Goal: Information Seeking & Learning: Learn about a topic

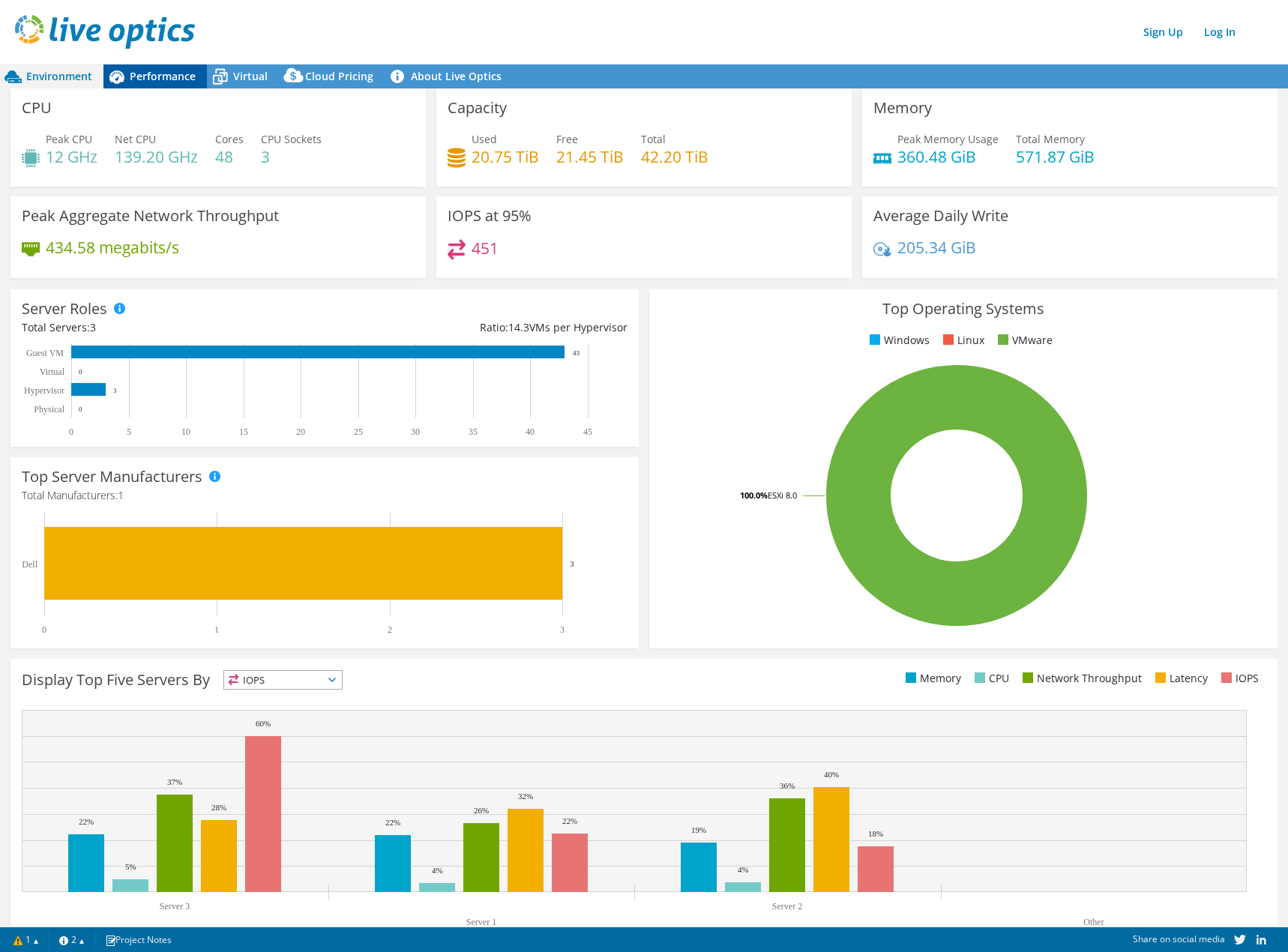
click at [177, 80] on span "Performance" at bounding box center [162, 76] width 66 height 14
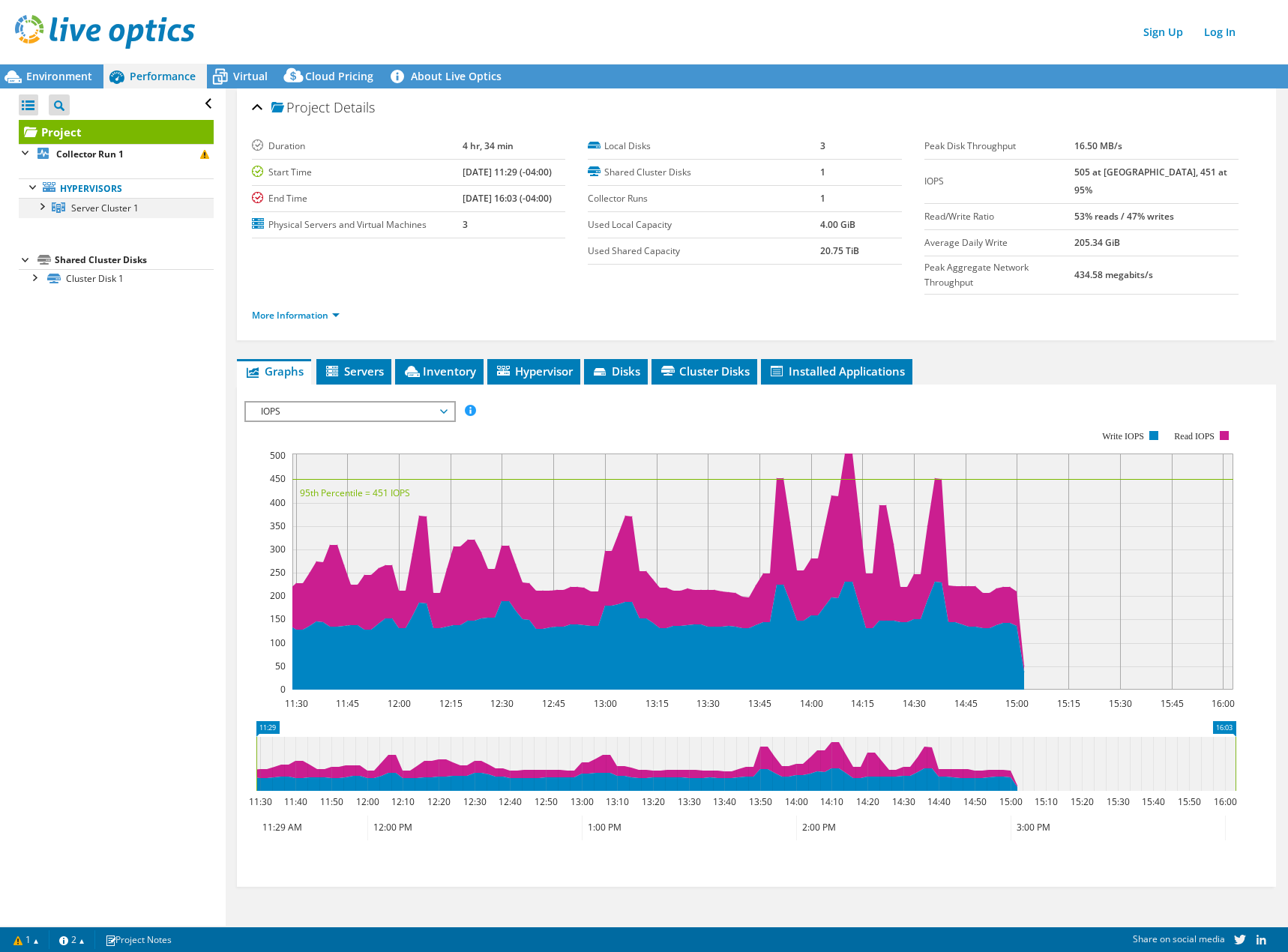
click at [40, 212] on div at bounding box center [41, 205] width 15 height 15
click at [503, 28] on div "Sign Up Log In" at bounding box center [659, 32] width 1288 height 34
click at [108, 199] on link "Server Cluster 1" at bounding box center [116, 208] width 195 height 20
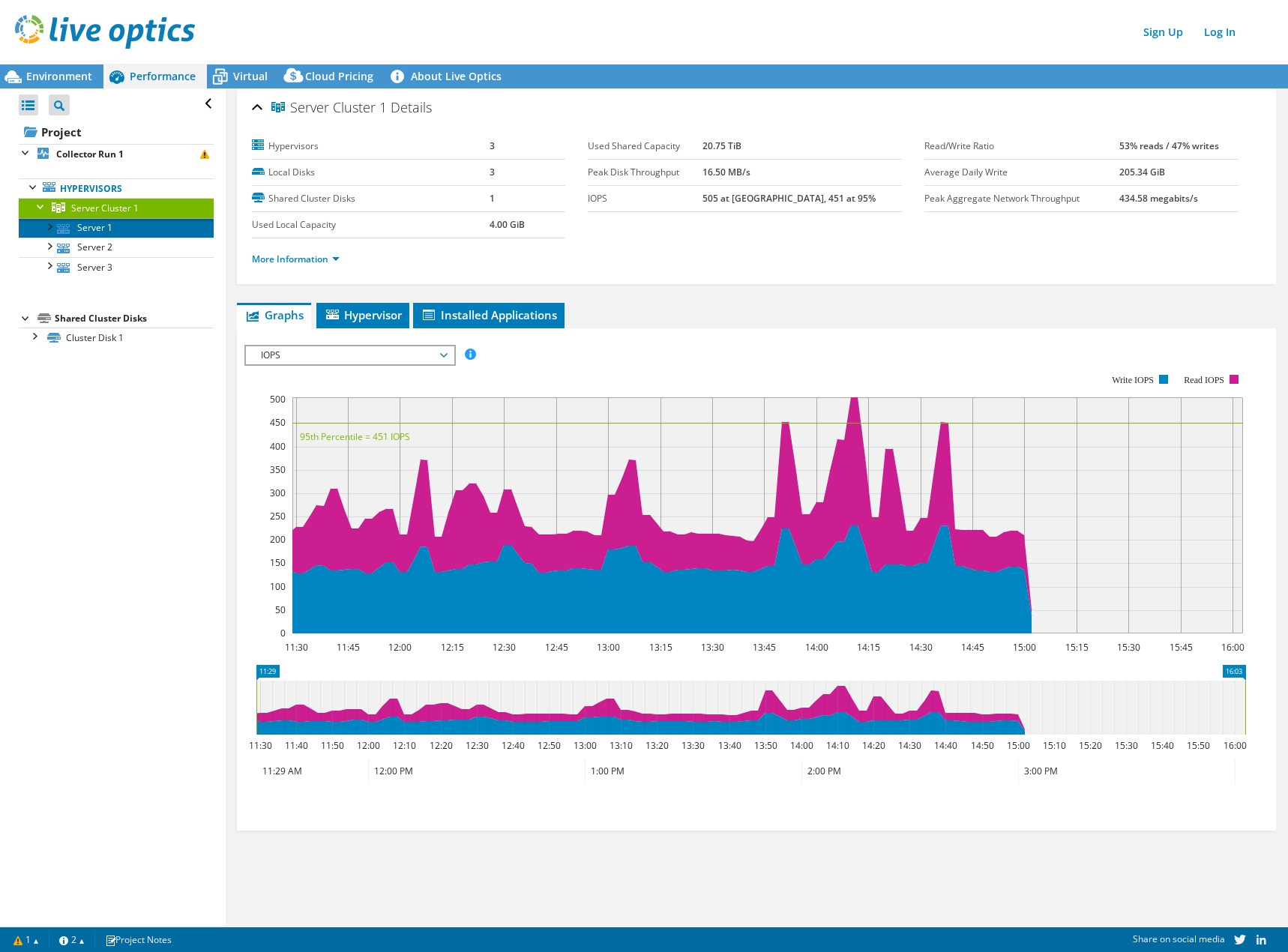
click at [149, 231] on link "Server 1" at bounding box center [116, 228] width 195 height 20
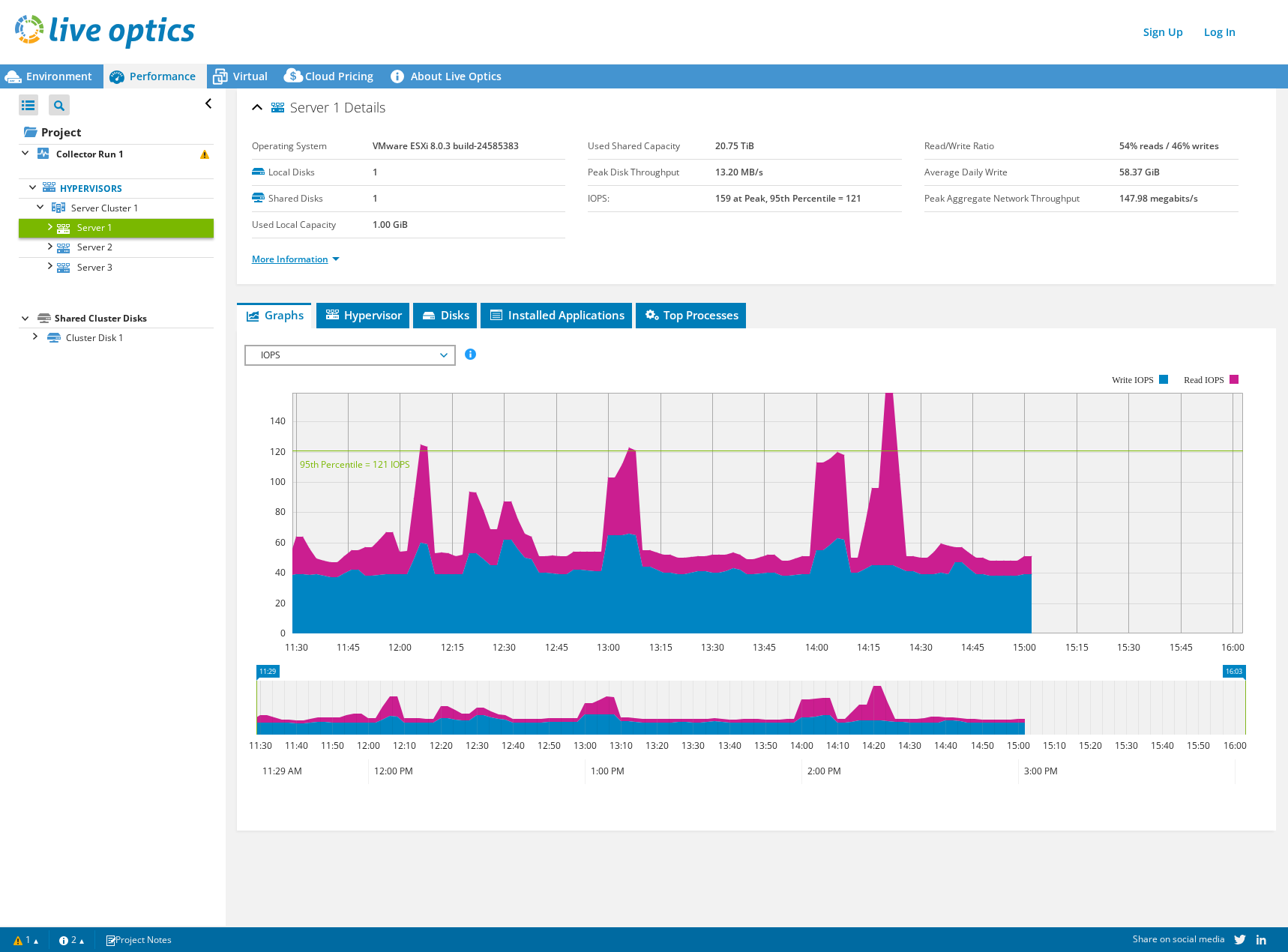
click at [290, 261] on link "More Information" at bounding box center [296, 259] width 87 height 12
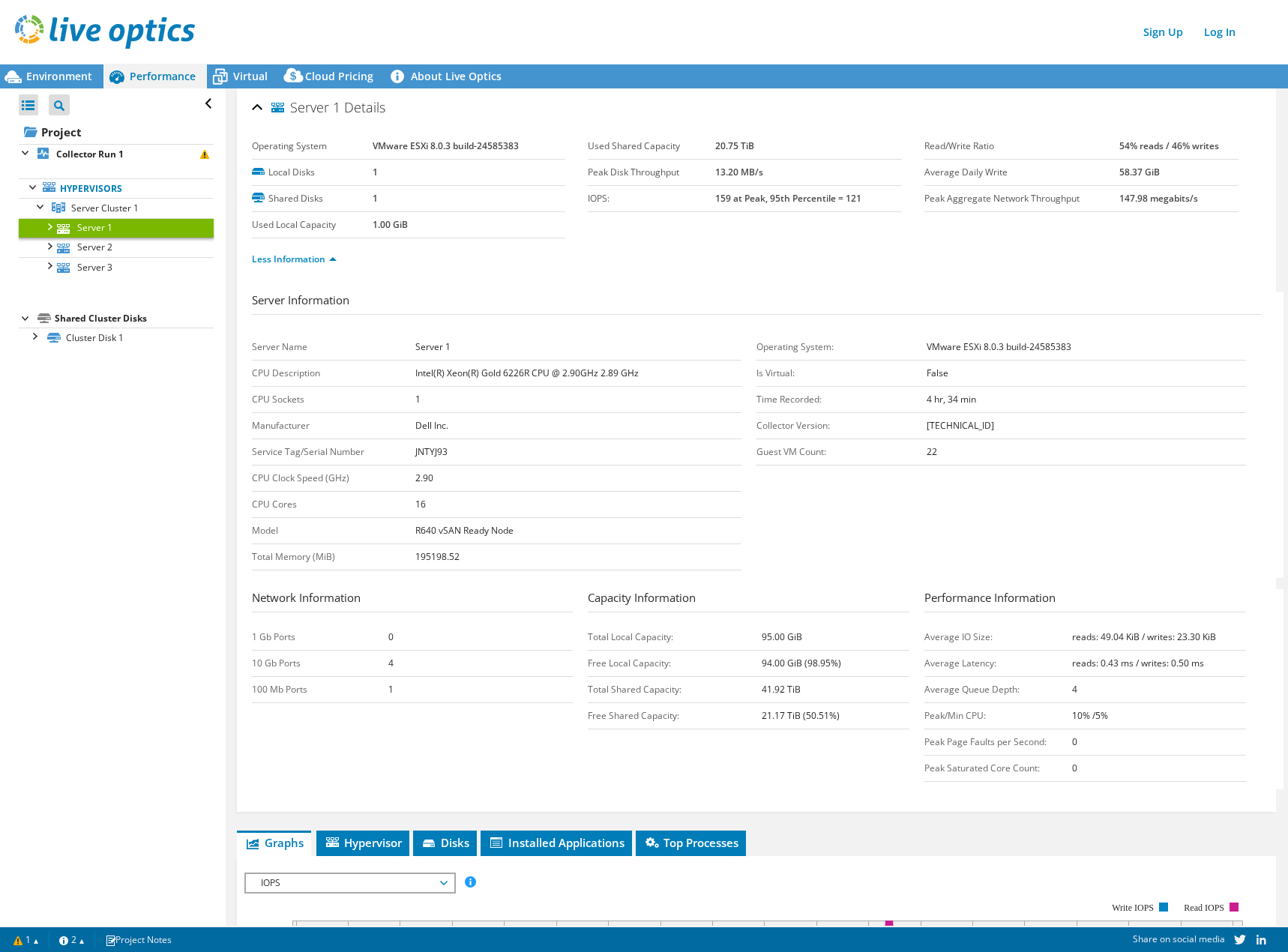
drag, startPoint x: 510, startPoint y: 150, endPoint x: 369, endPoint y: 144, distance: 141.1
click at [369, 144] on tr "Operating System VMware ESXi 8.0.3 build-24585383" at bounding box center [409, 146] width 314 height 26
copy tr "VMware ESXi 8.0.3 build-24585383"
click at [134, 530] on div "Open All Close All Project Tree Filter Project Collector Run 1" at bounding box center [112, 506] width 225 height 837
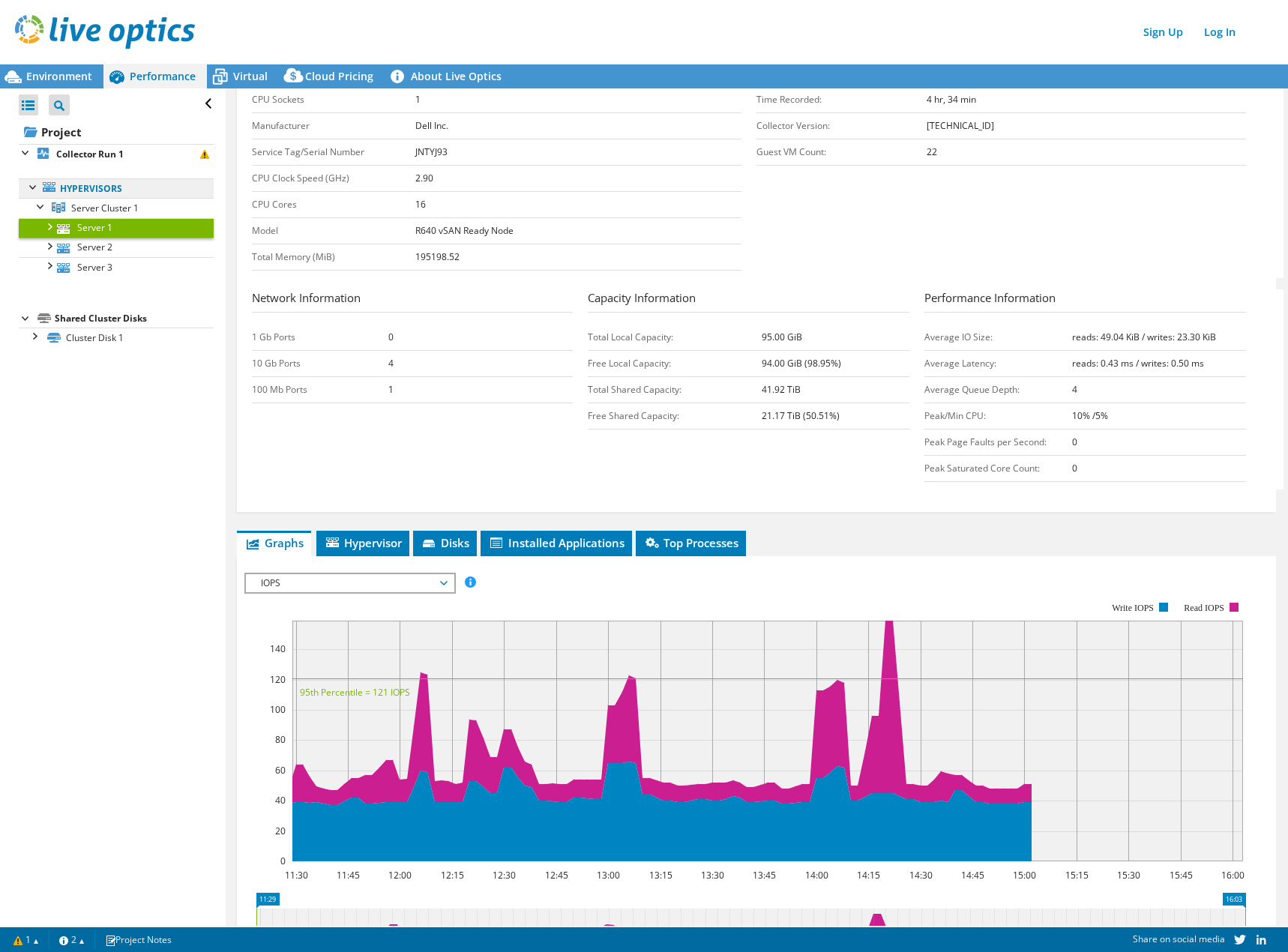
click at [106, 187] on link "Hypervisors" at bounding box center [116, 188] width 195 height 20
click at [93, 220] on link "Server 1" at bounding box center [116, 228] width 195 height 20
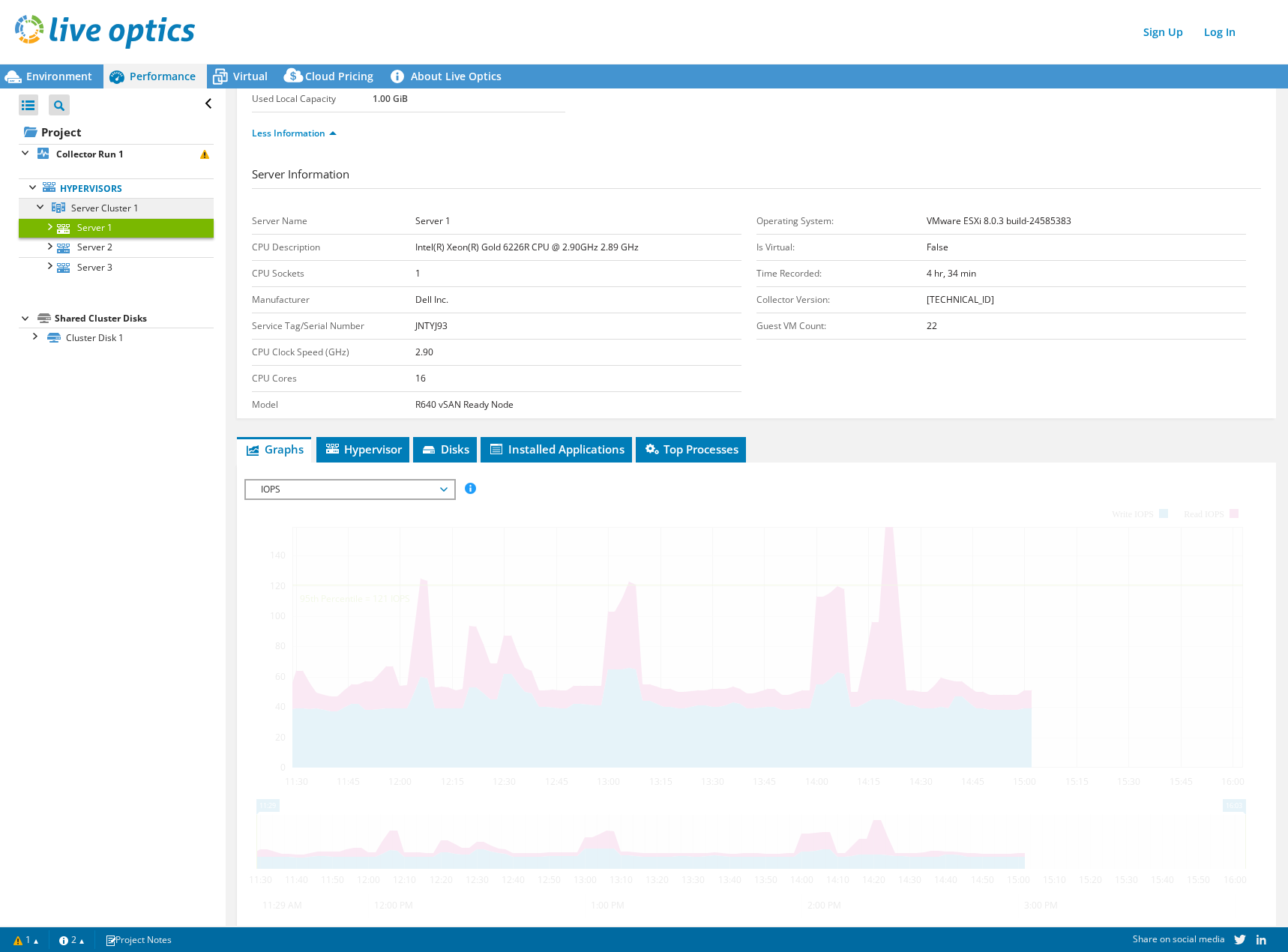
scroll to position [0, 0]
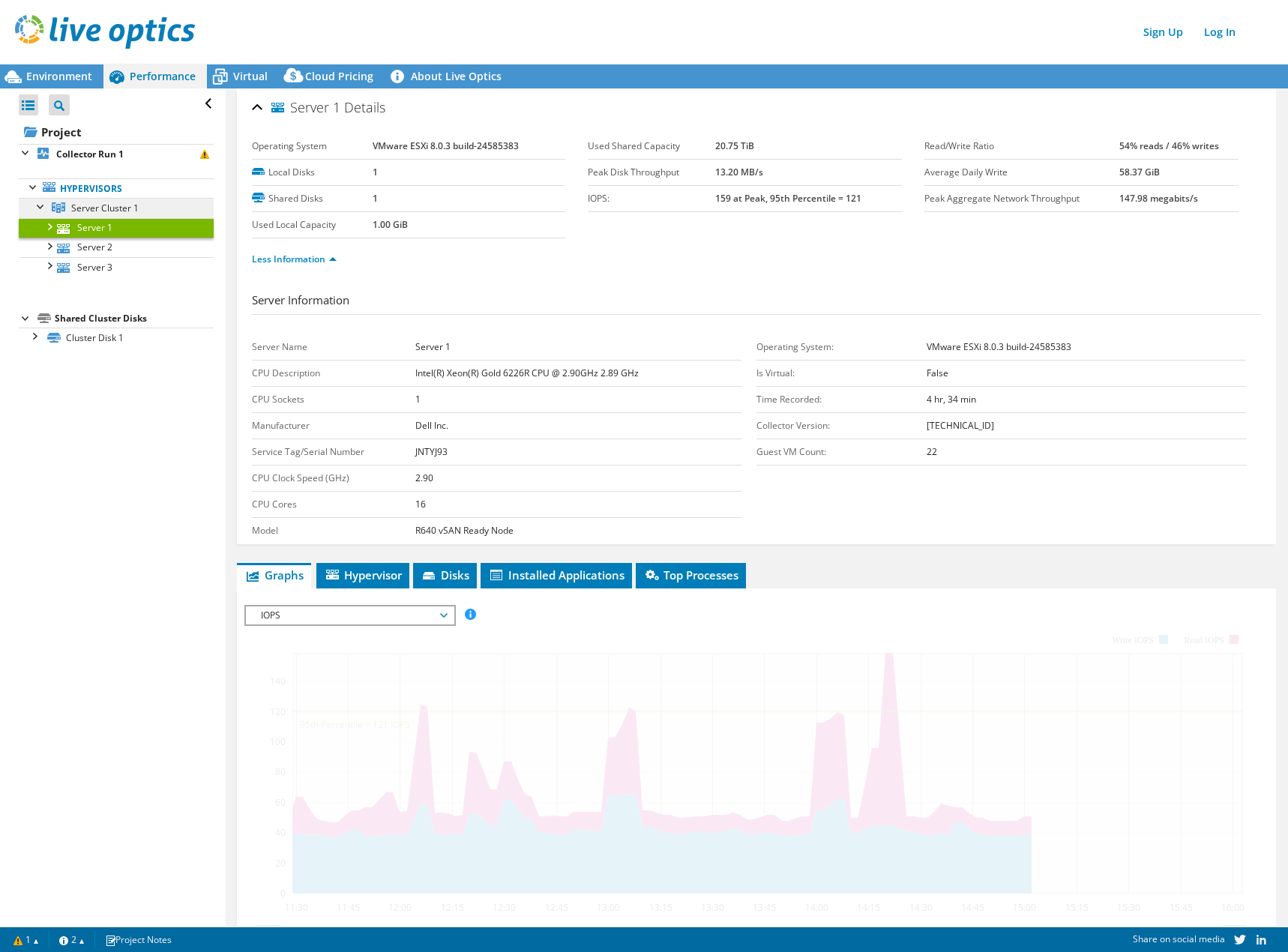
click at [96, 209] on span "Server Cluster 1" at bounding box center [105, 208] width 68 height 12
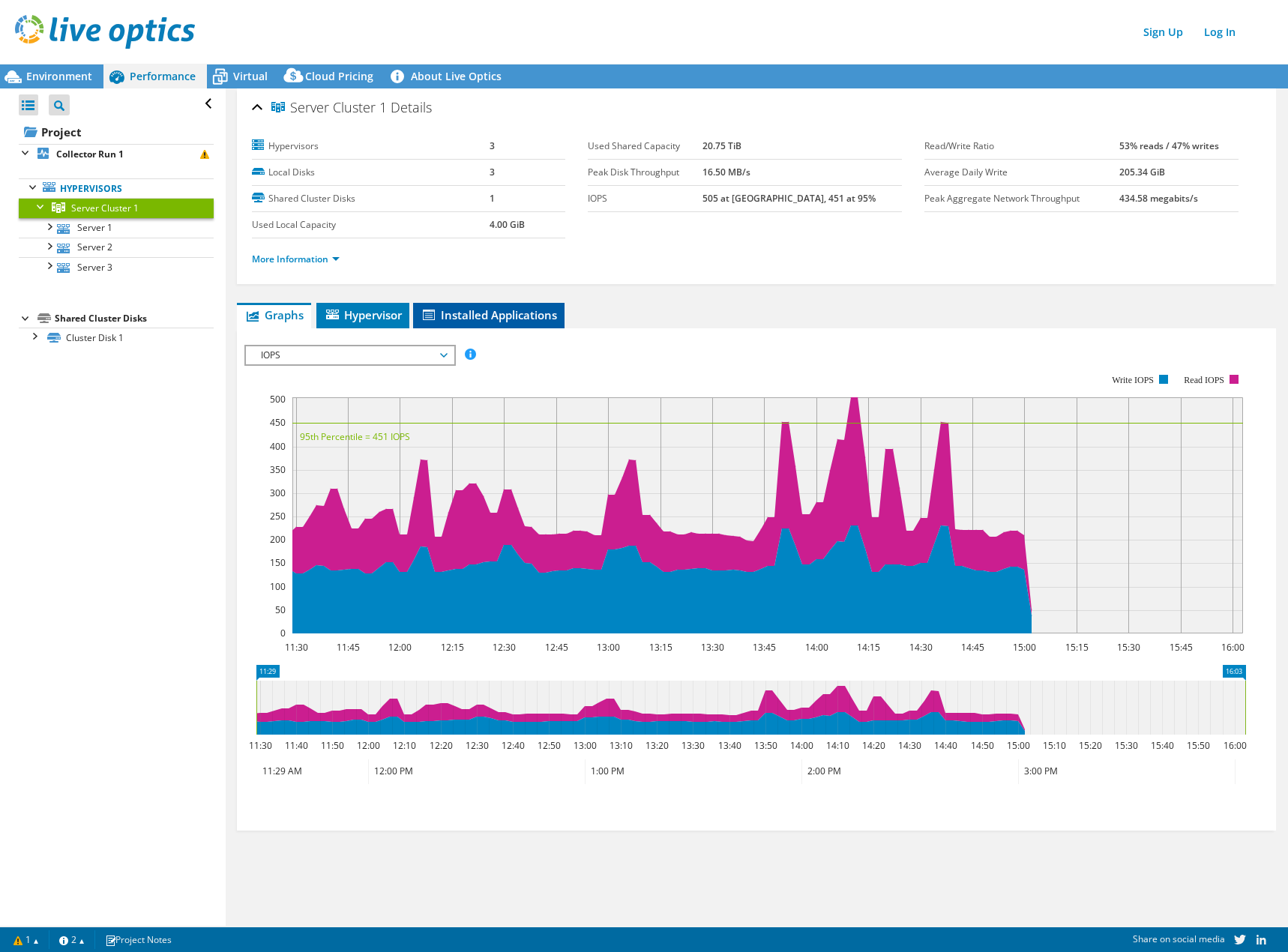
click at [463, 321] on span "Installed Applications" at bounding box center [488, 315] width 136 height 15
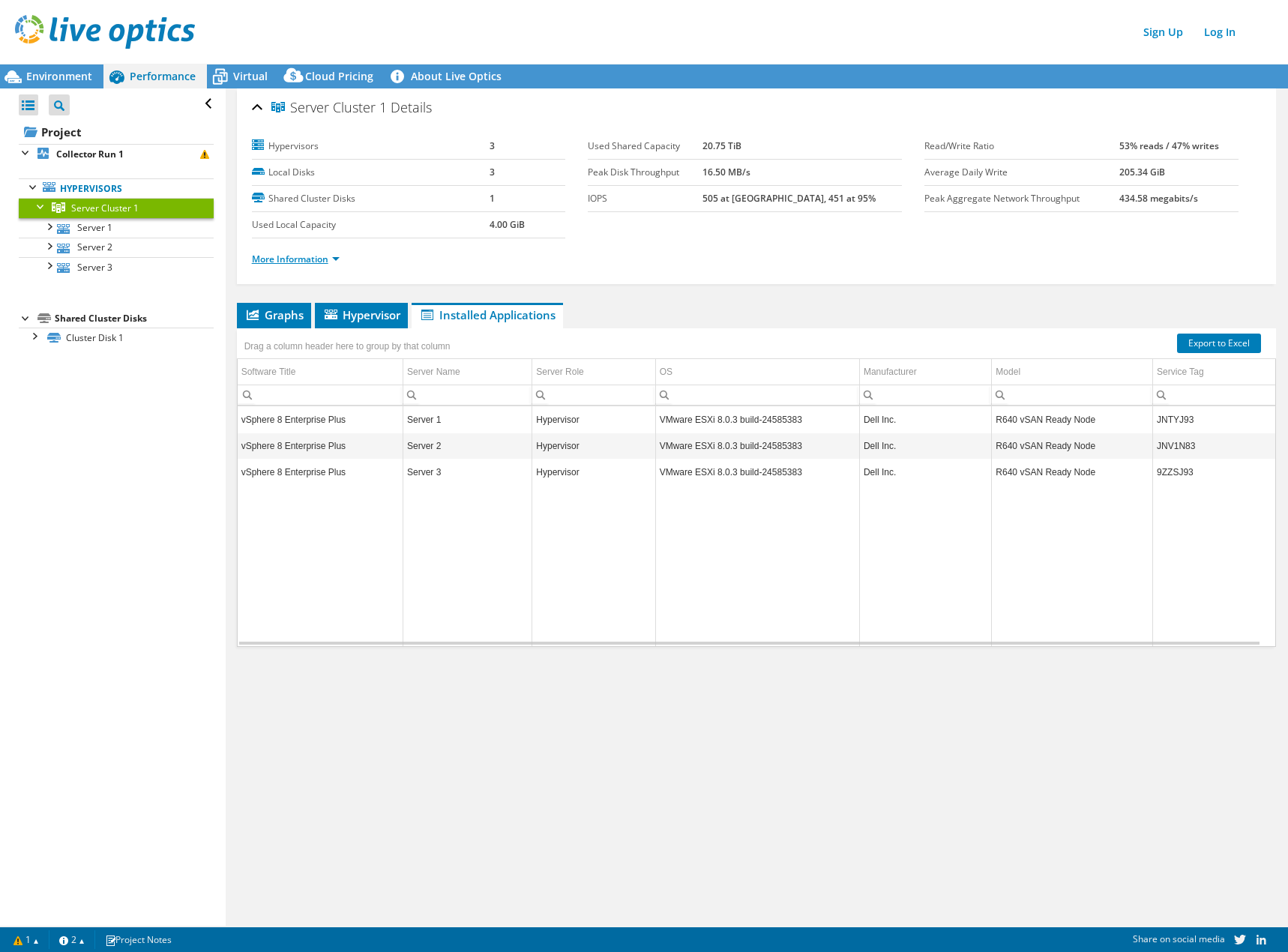
click at [308, 259] on link "More Information" at bounding box center [296, 259] width 87 height 12
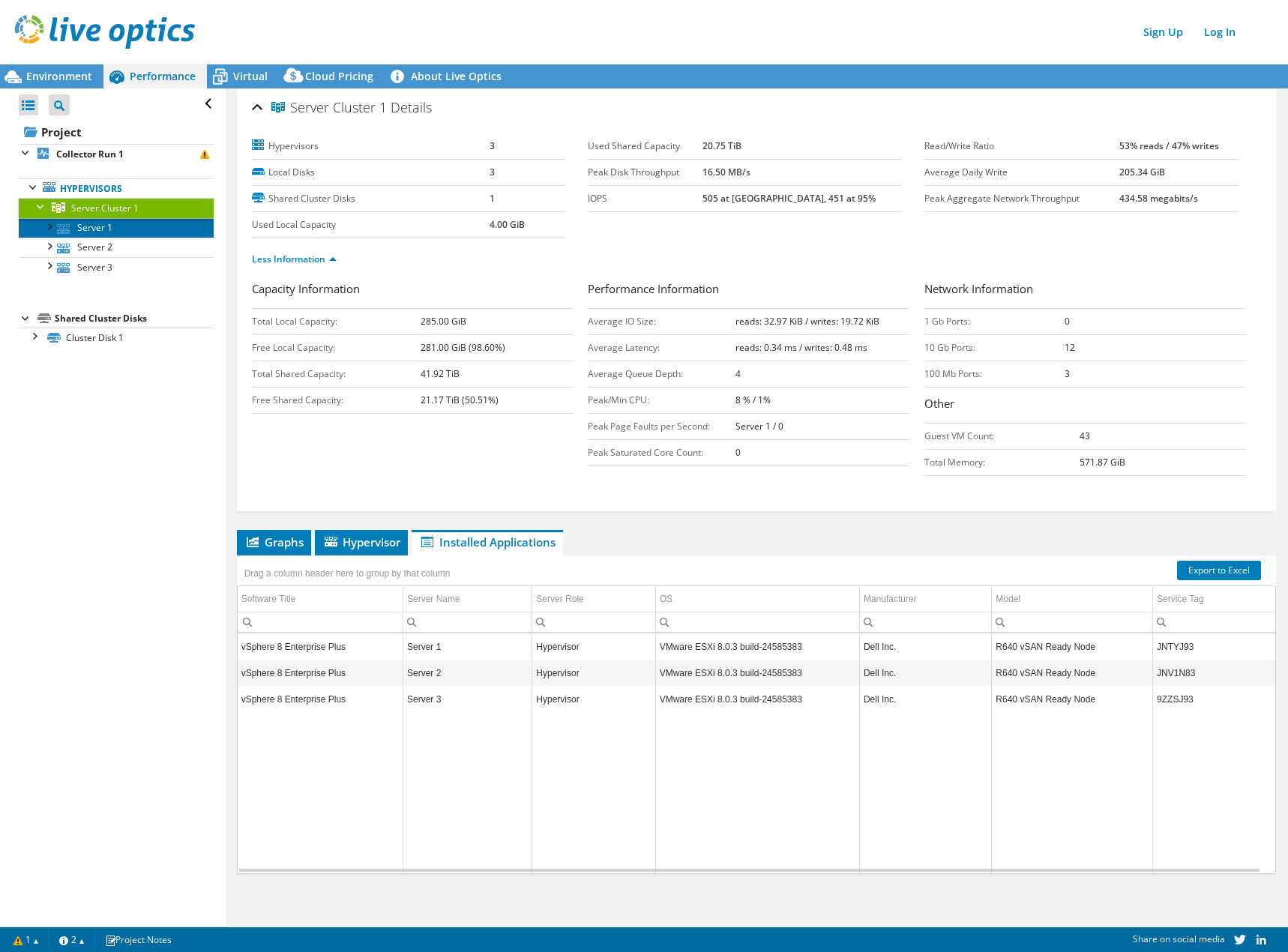
click at [108, 230] on link "Server 1" at bounding box center [116, 228] width 195 height 20
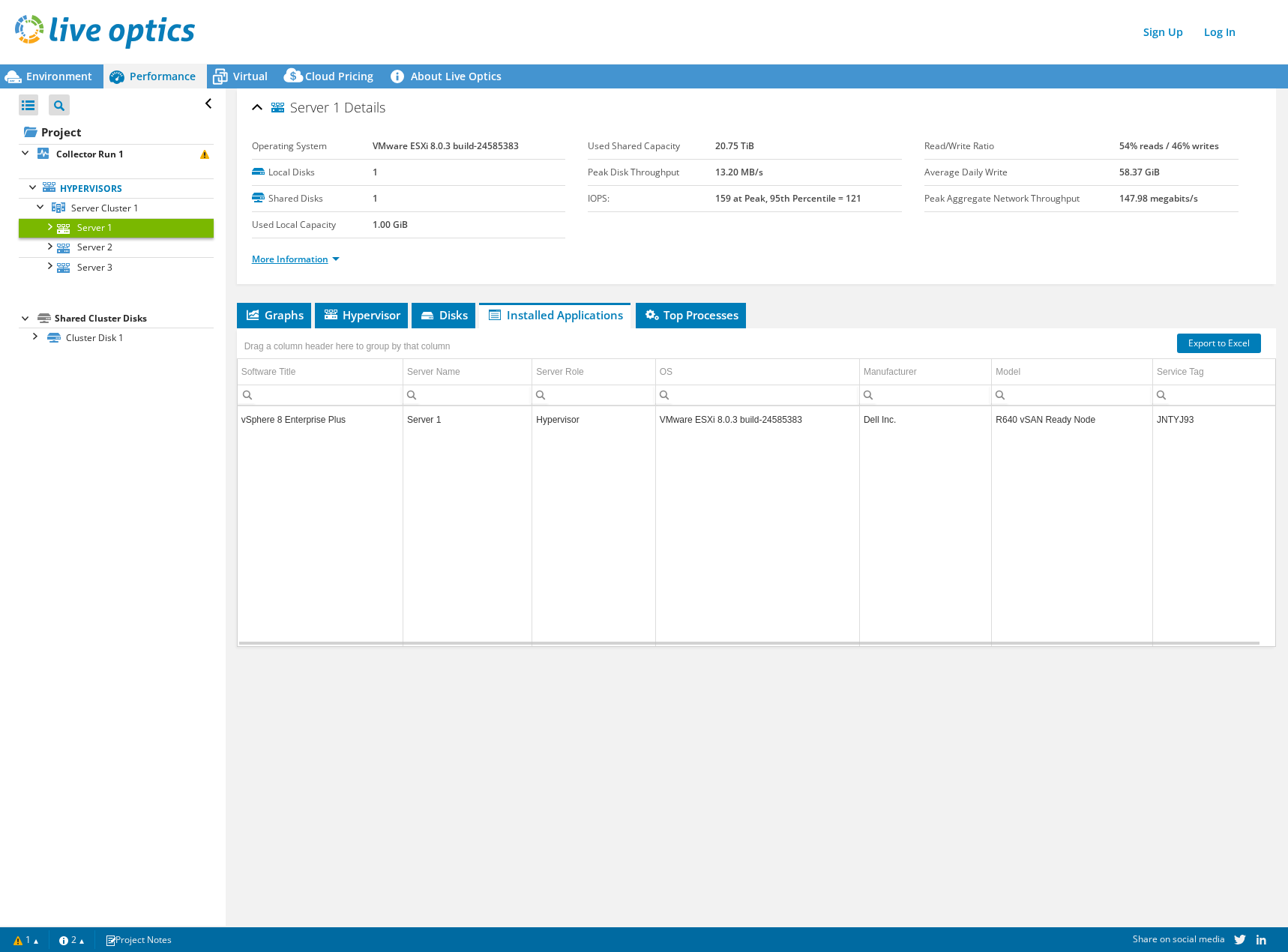
click at [303, 264] on link "More Information" at bounding box center [296, 259] width 87 height 12
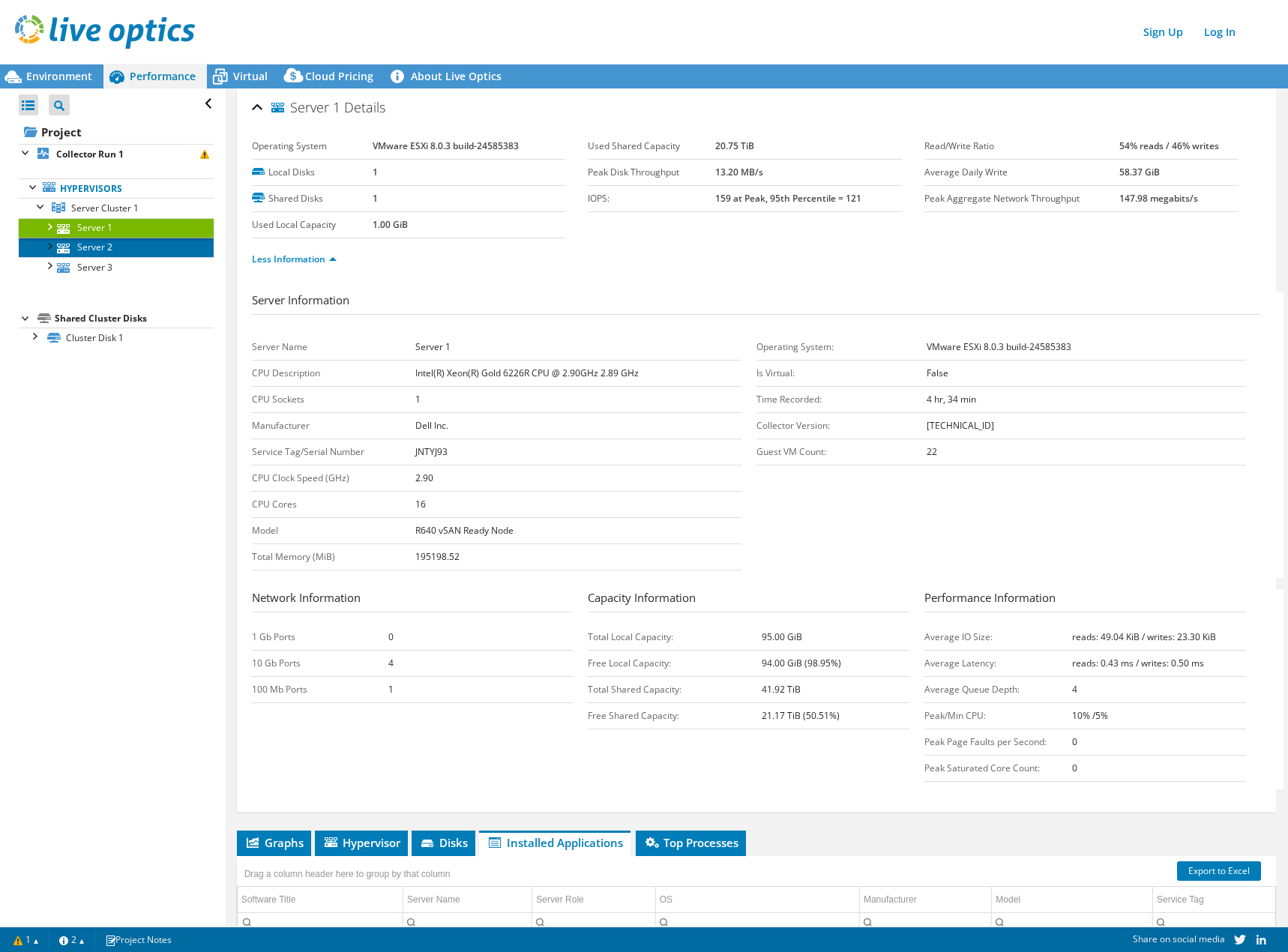
click at [152, 247] on link "Server 2" at bounding box center [116, 248] width 195 height 20
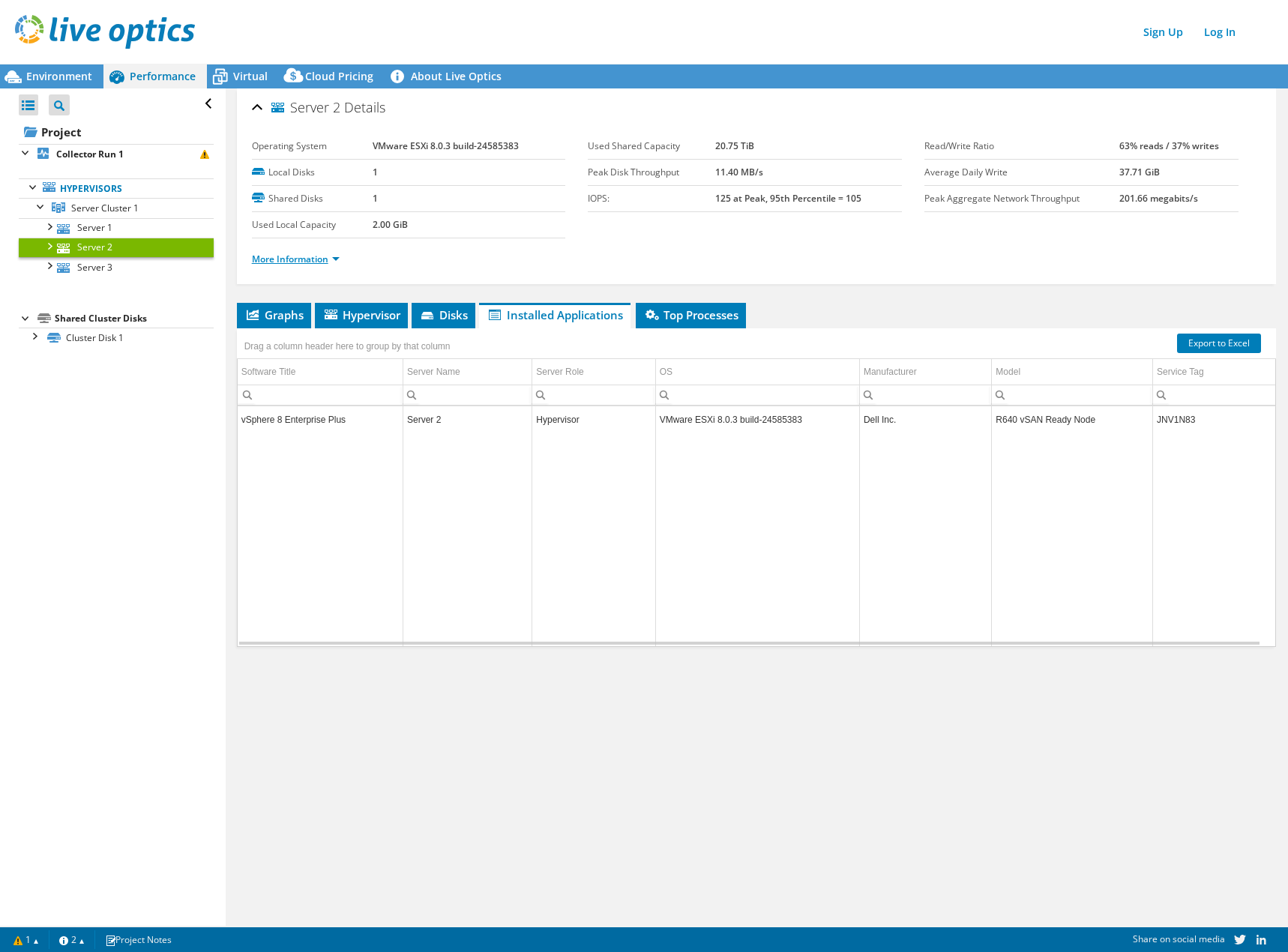
click at [329, 259] on link "More Information" at bounding box center [296, 259] width 87 height 12
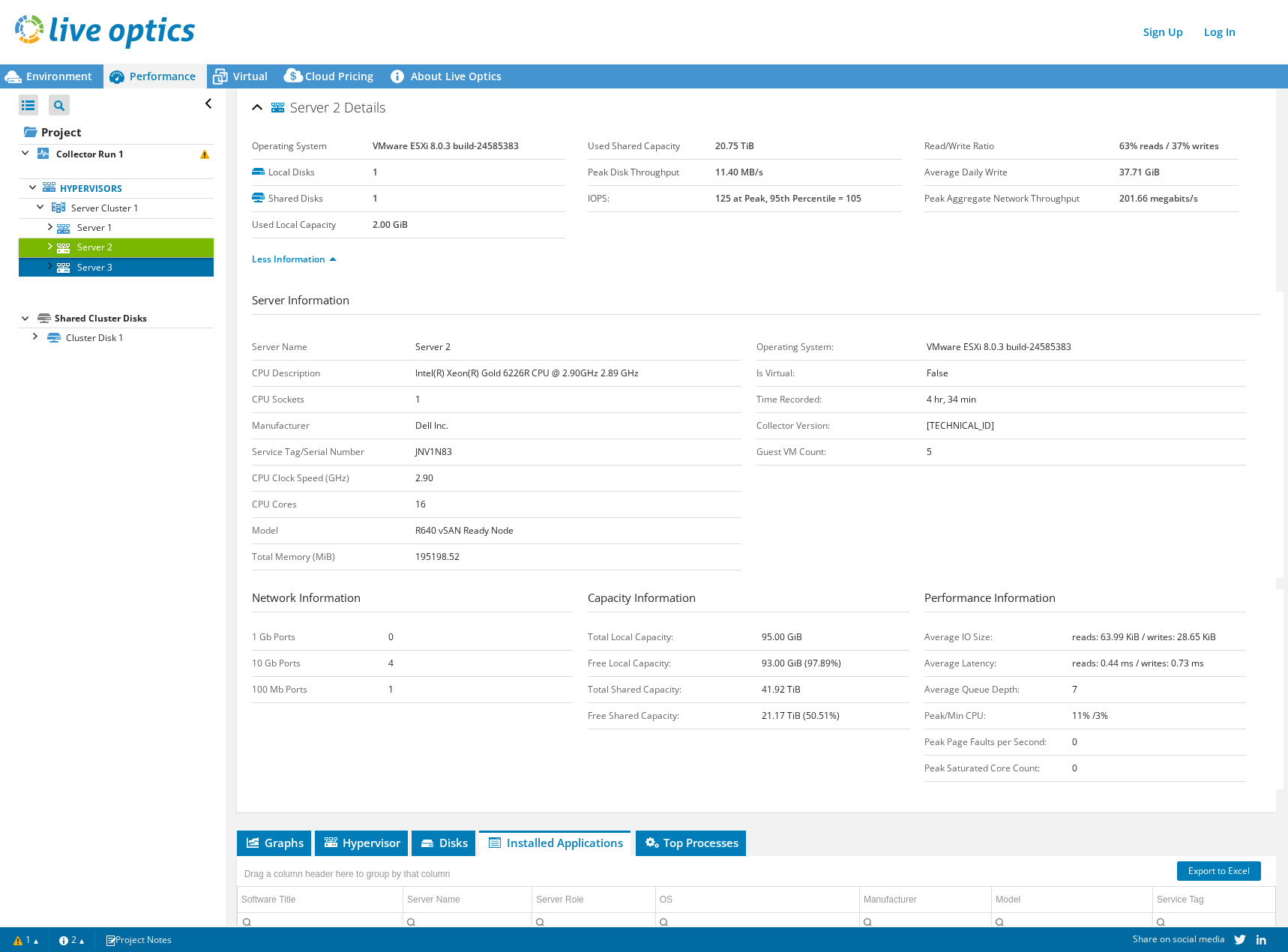
click at [105, 270] on link "Server 3" at bounding box center [116, 267] width 195 height 20
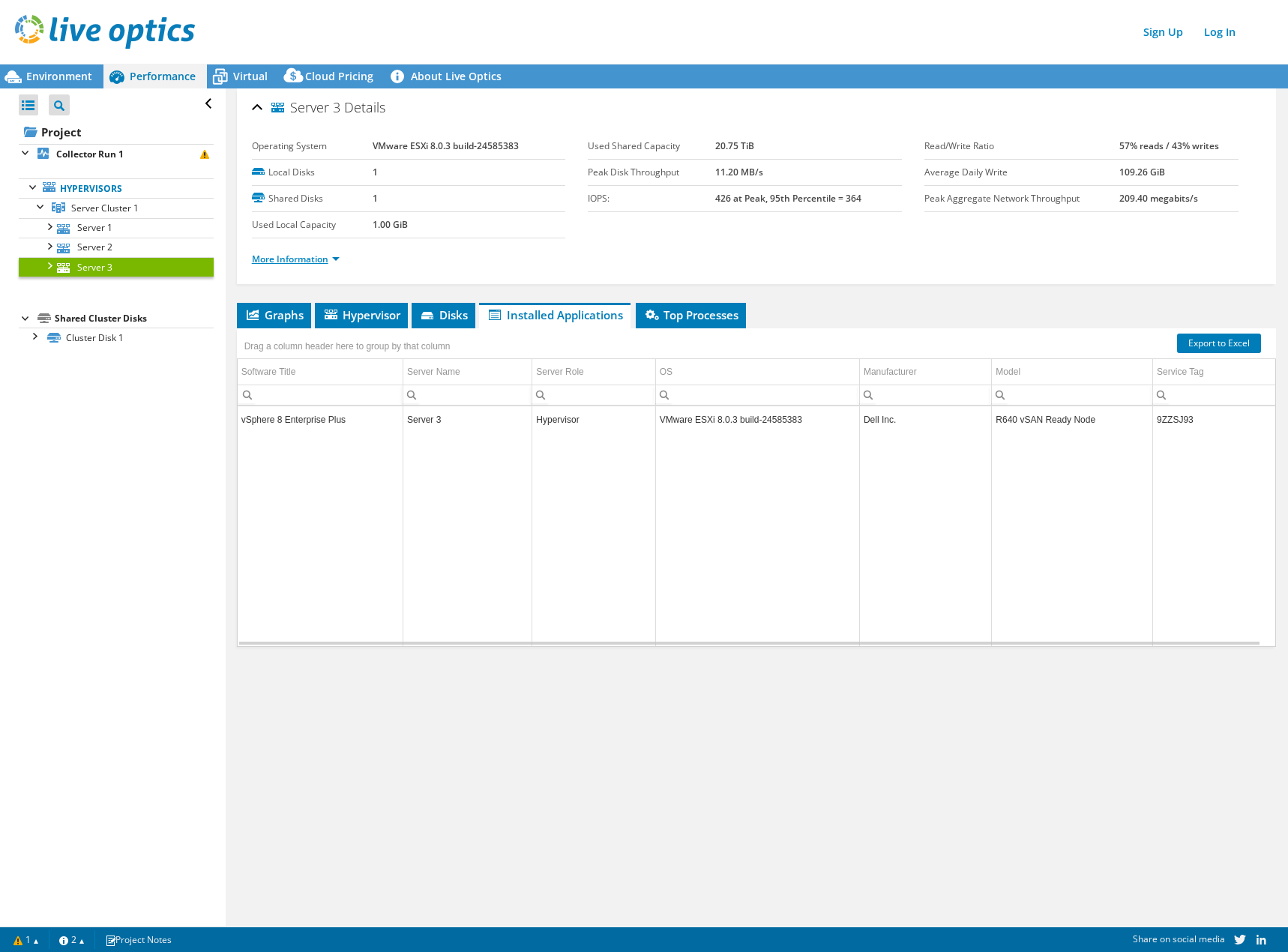
click at [295, 261] on link "More Information" at bounding box center [296, 259] width 87 height 12
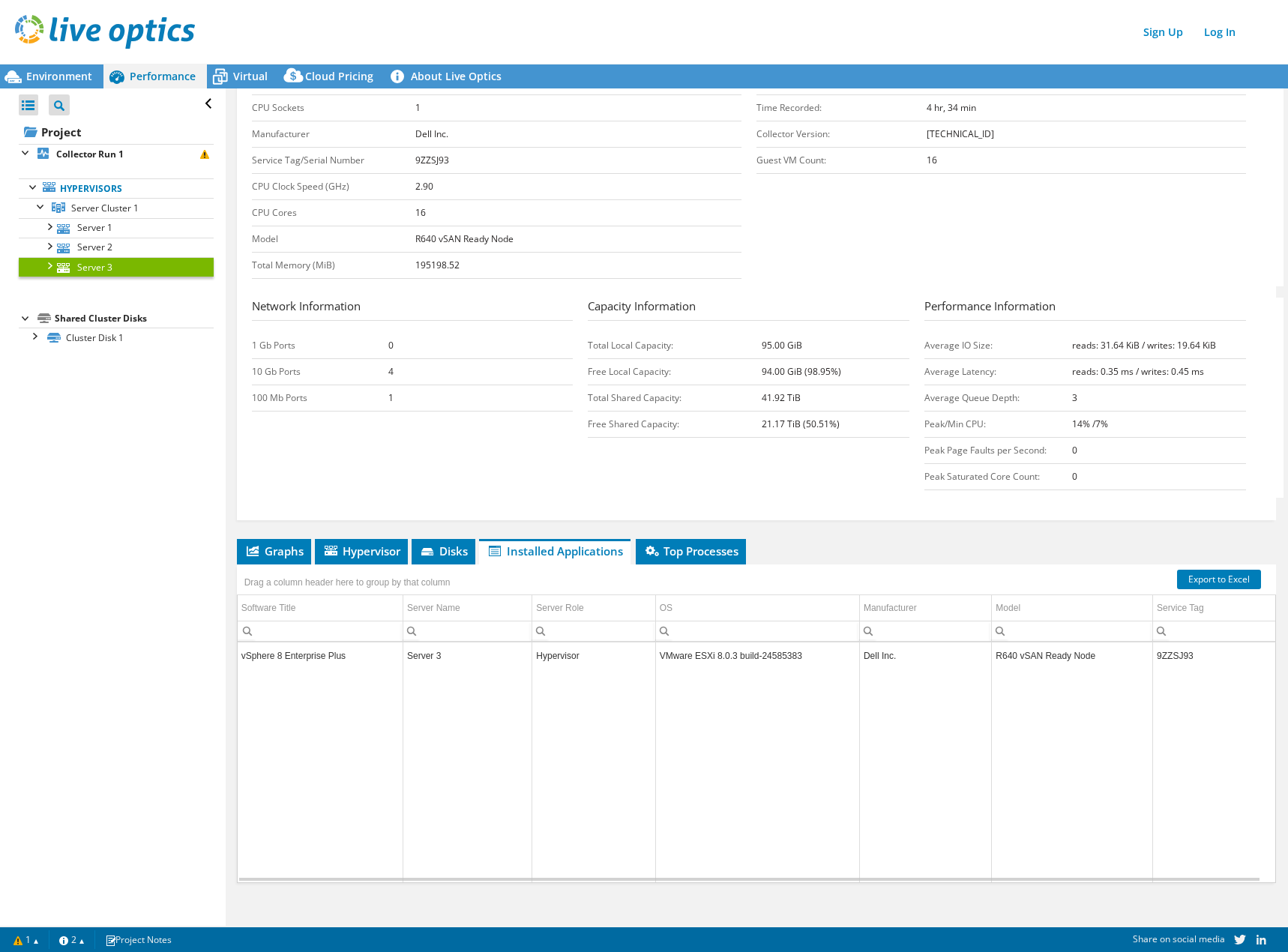
scroll to position [300, 0]
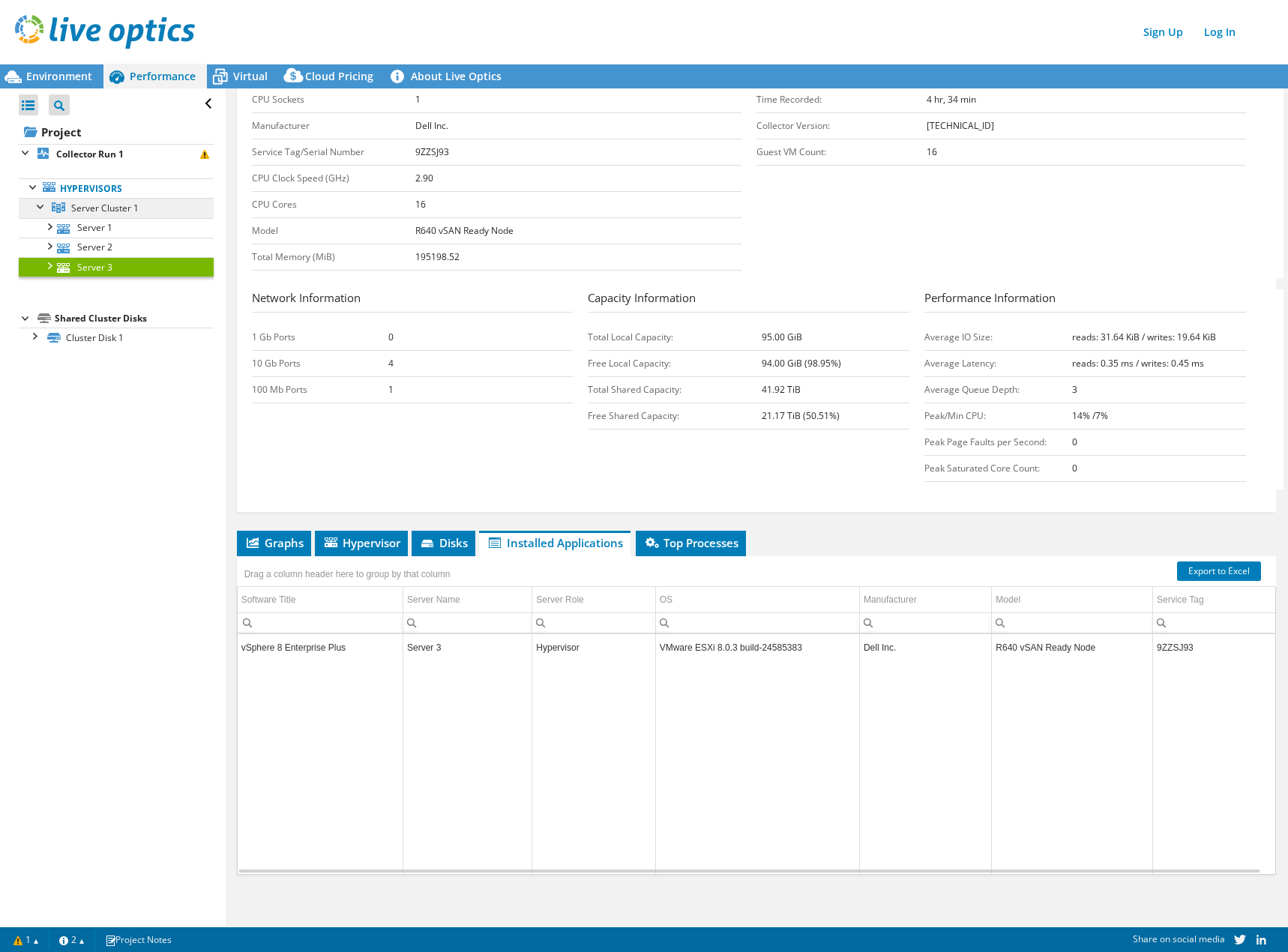
click at [134, 214] on span "Server Cluster 1" at bounding box center [105, 208] width 68 height 12
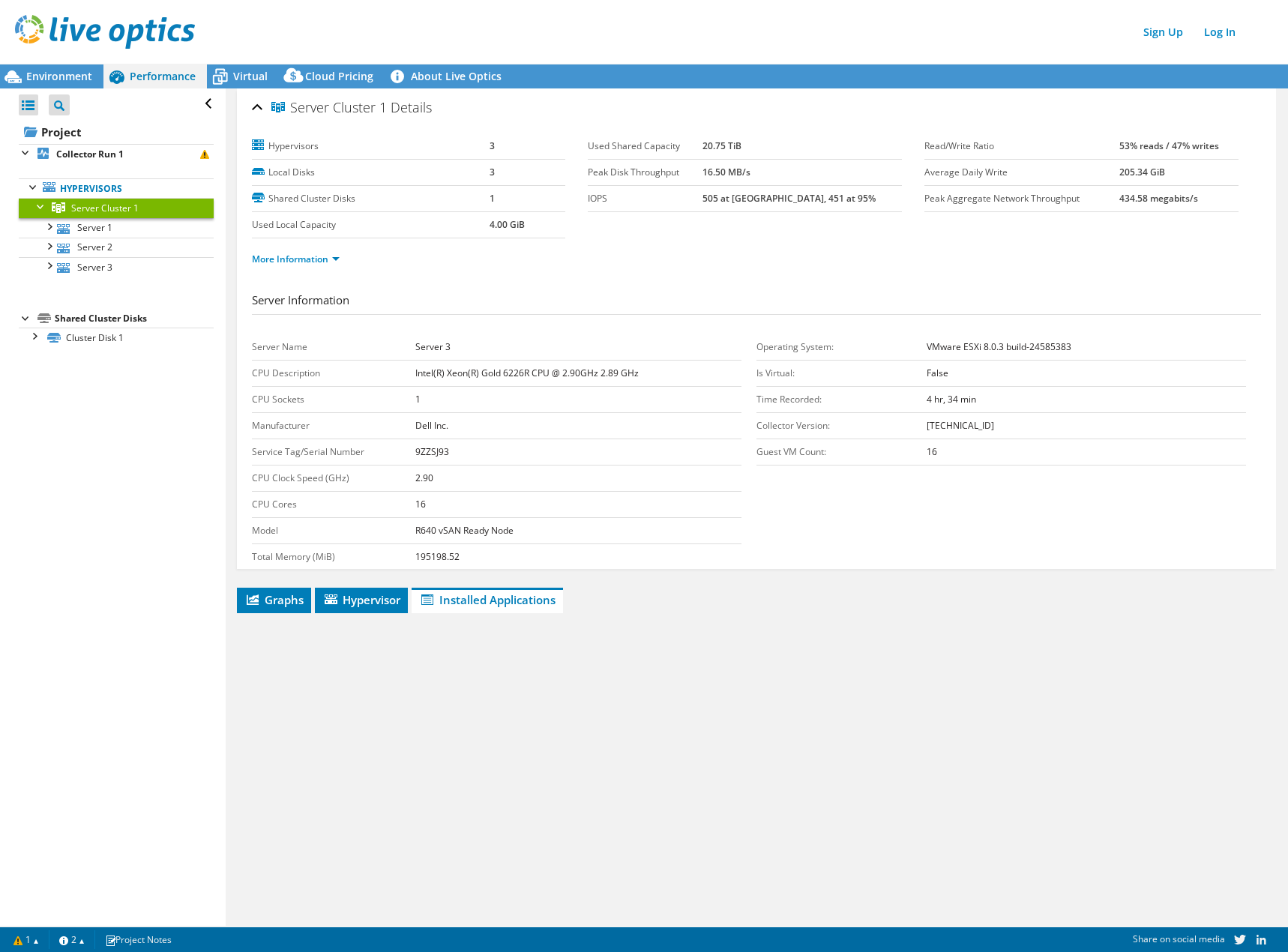
scroll to position [0, 0]
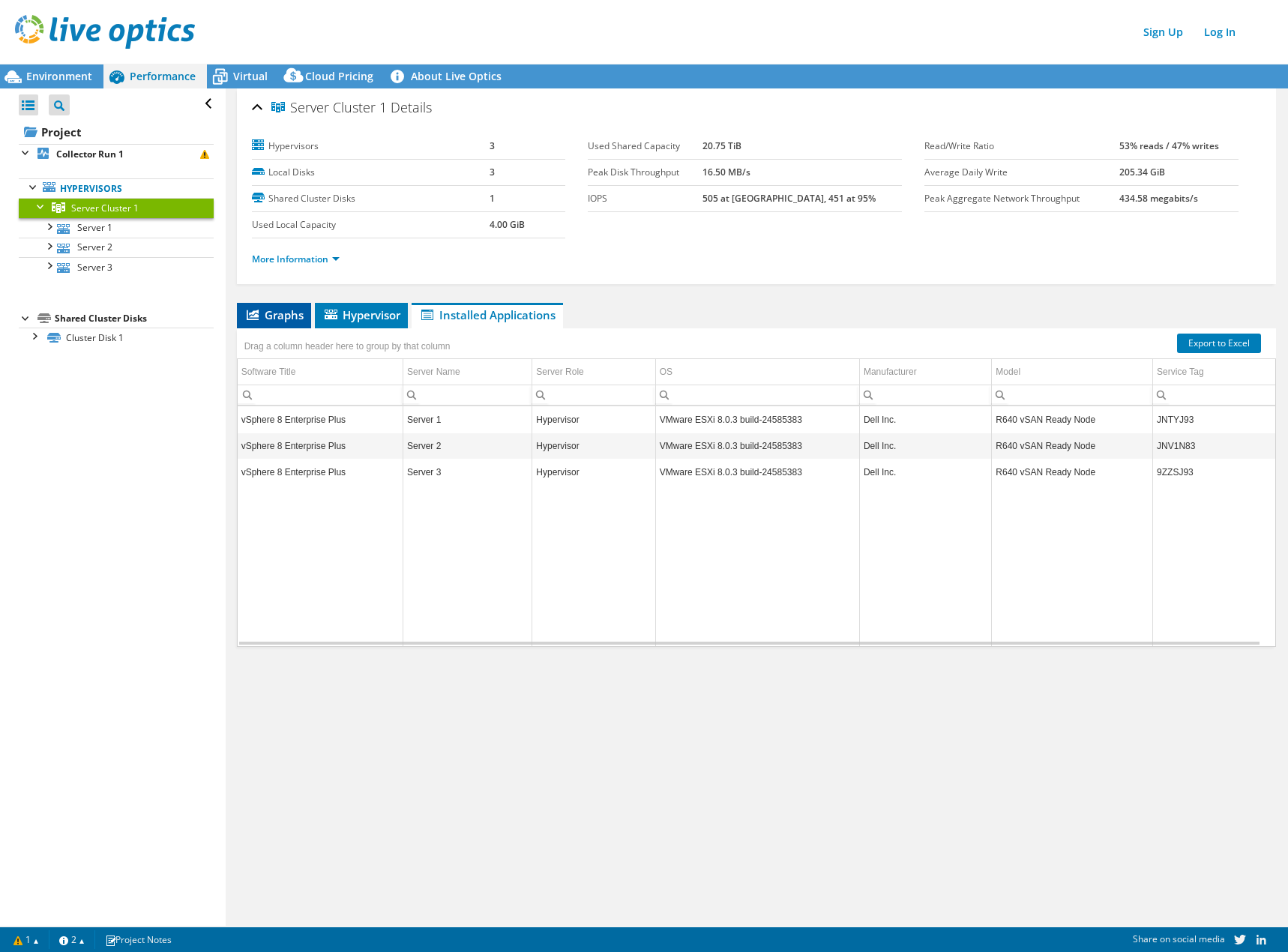
click at [283, 319] on span "Graphs" at bounding box center [274, 315] width 59 height 15
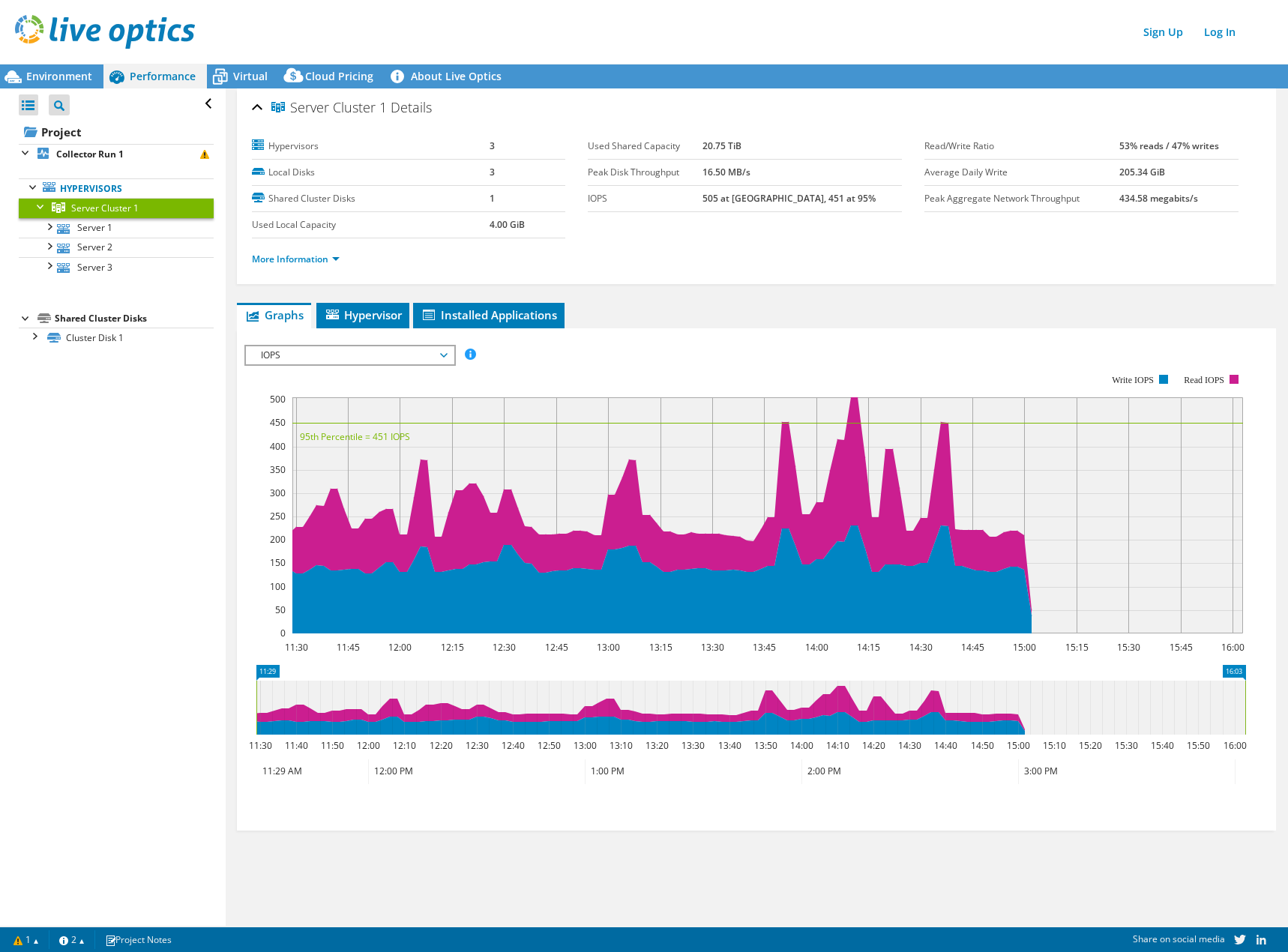
click at [267, 349] on span "IOPS" at bounding box center [349, 355] width 193 height 18
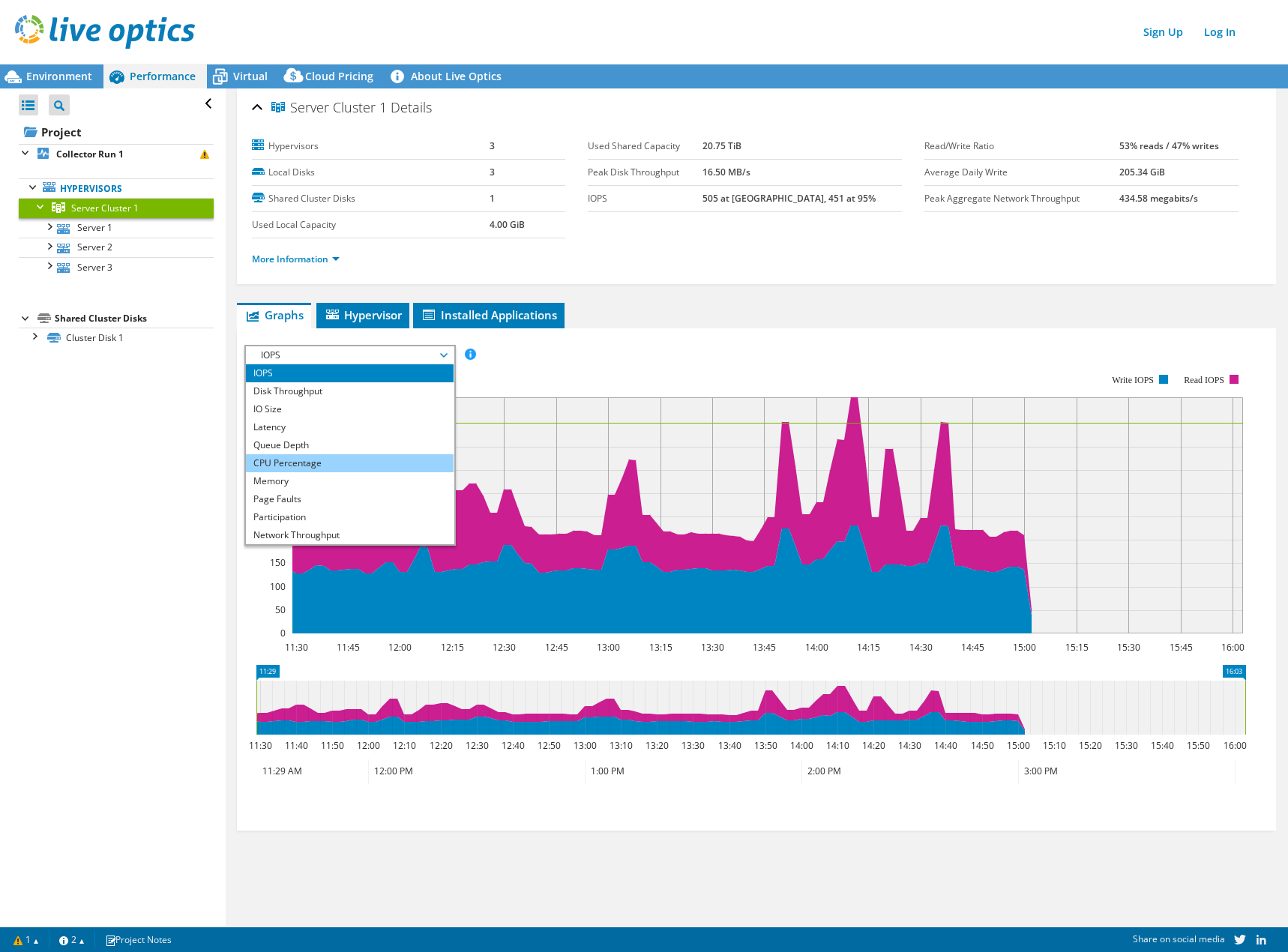
click at [302, 469] on li "CPU Percentage" at bounding box center [349, 464] width 208 height 18
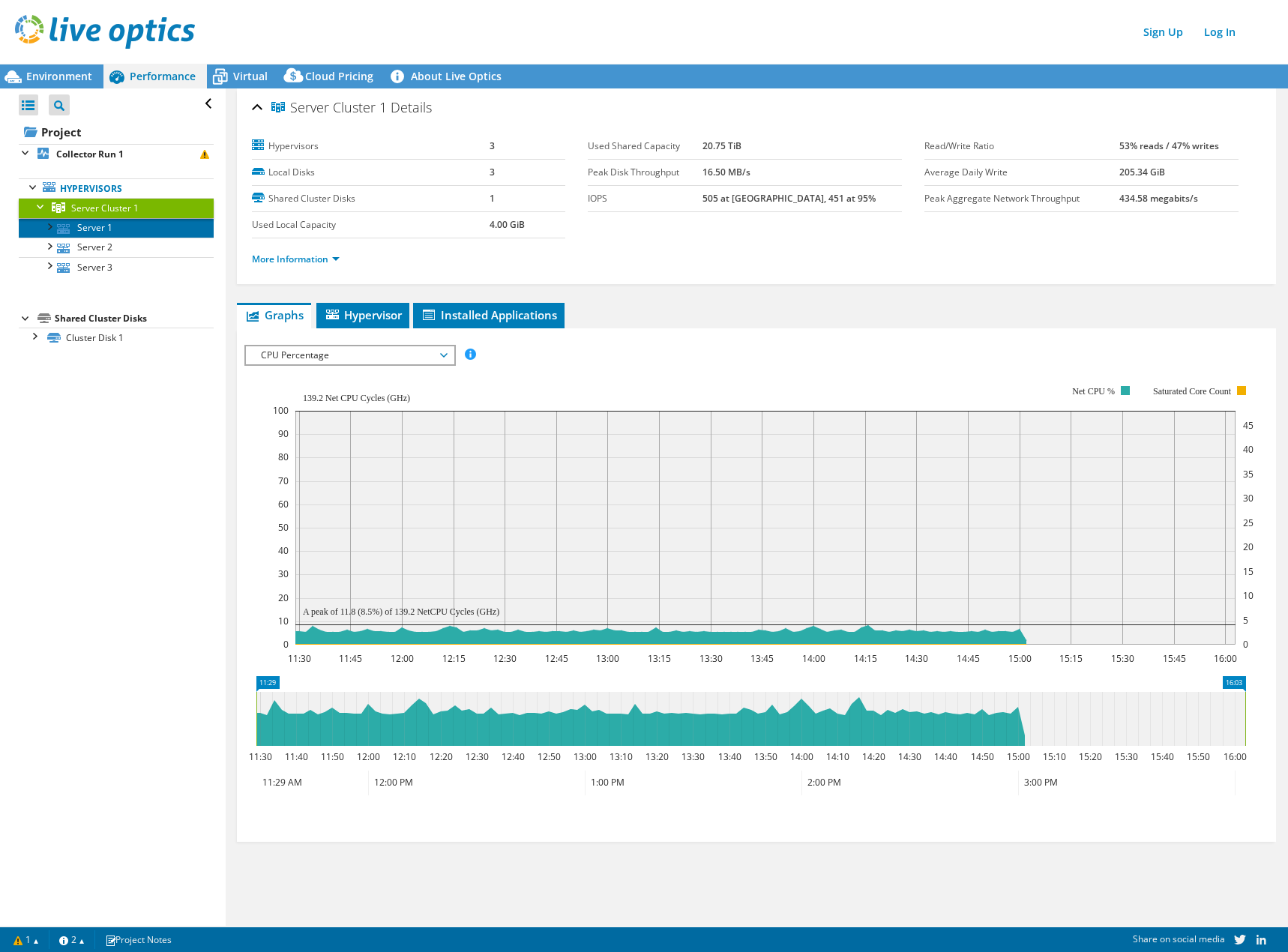
click at [145, 236] on link "Server 1" at bounding box center [116, 228] width 195 height 20
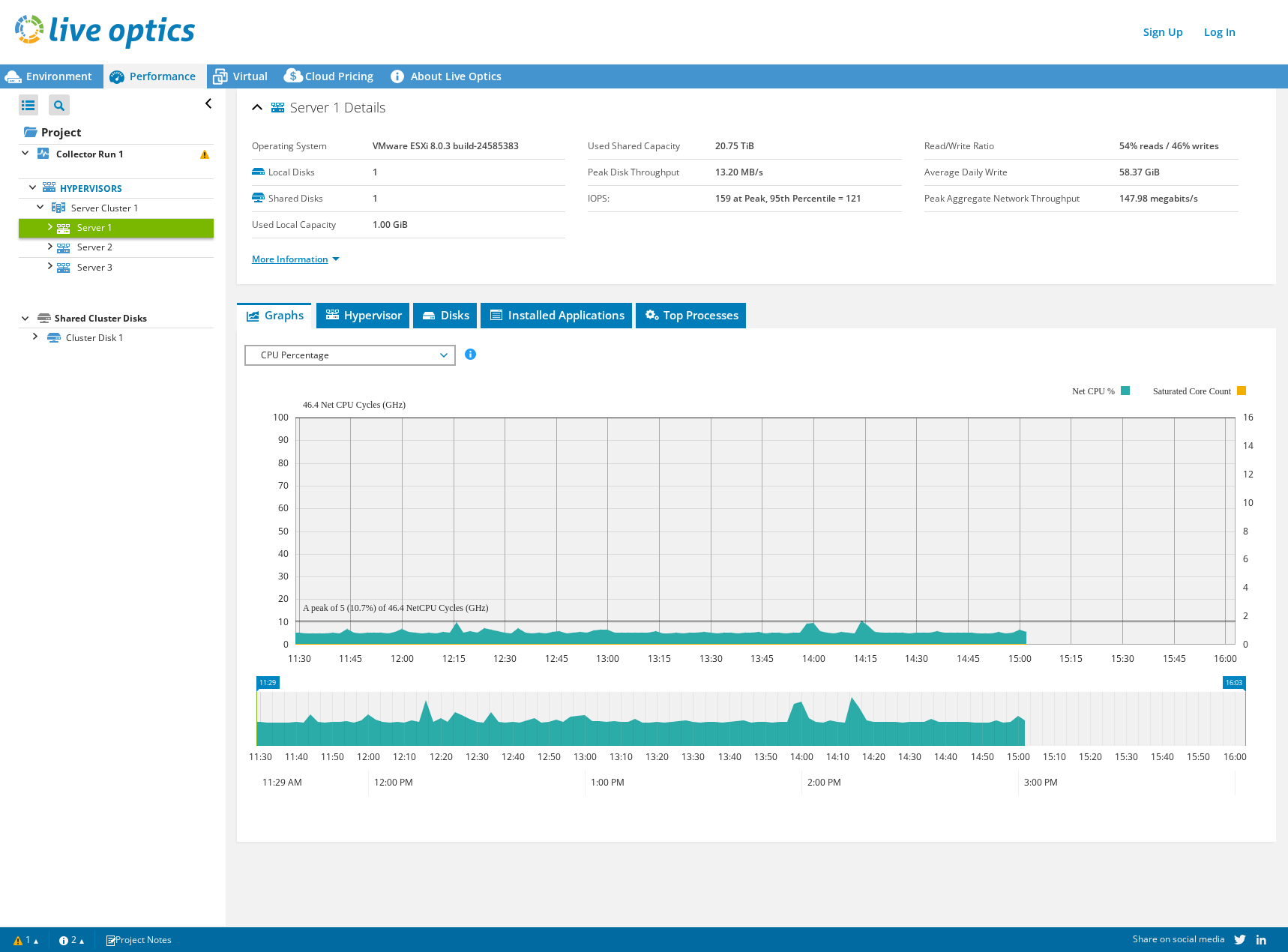
click at [275, 257] on link "More Information" at bounding box center [296, 259] width 87 height 12
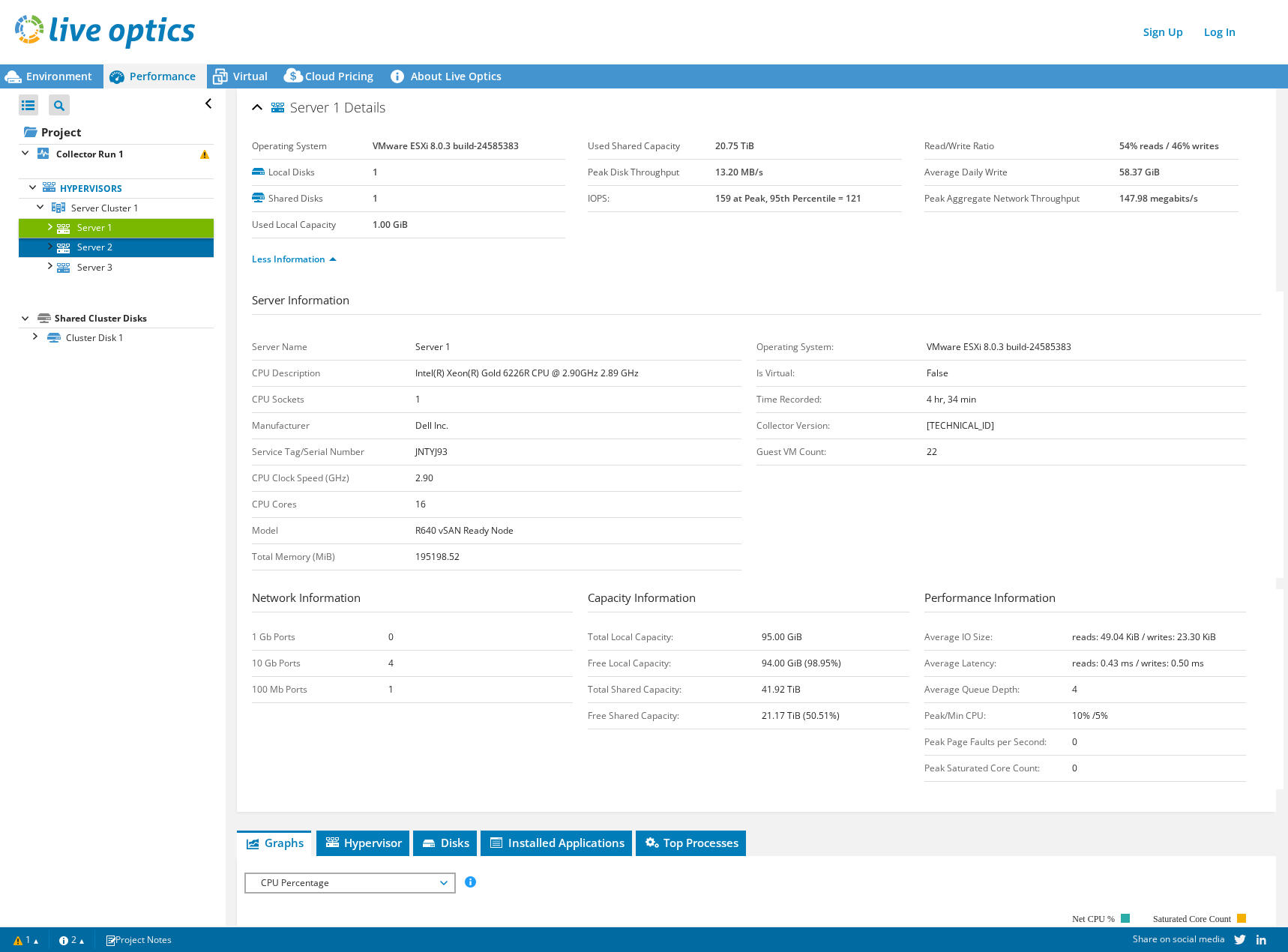
click at [129, 248] on link "Server 2" at bounding box center [116, 248] width 195 height 20
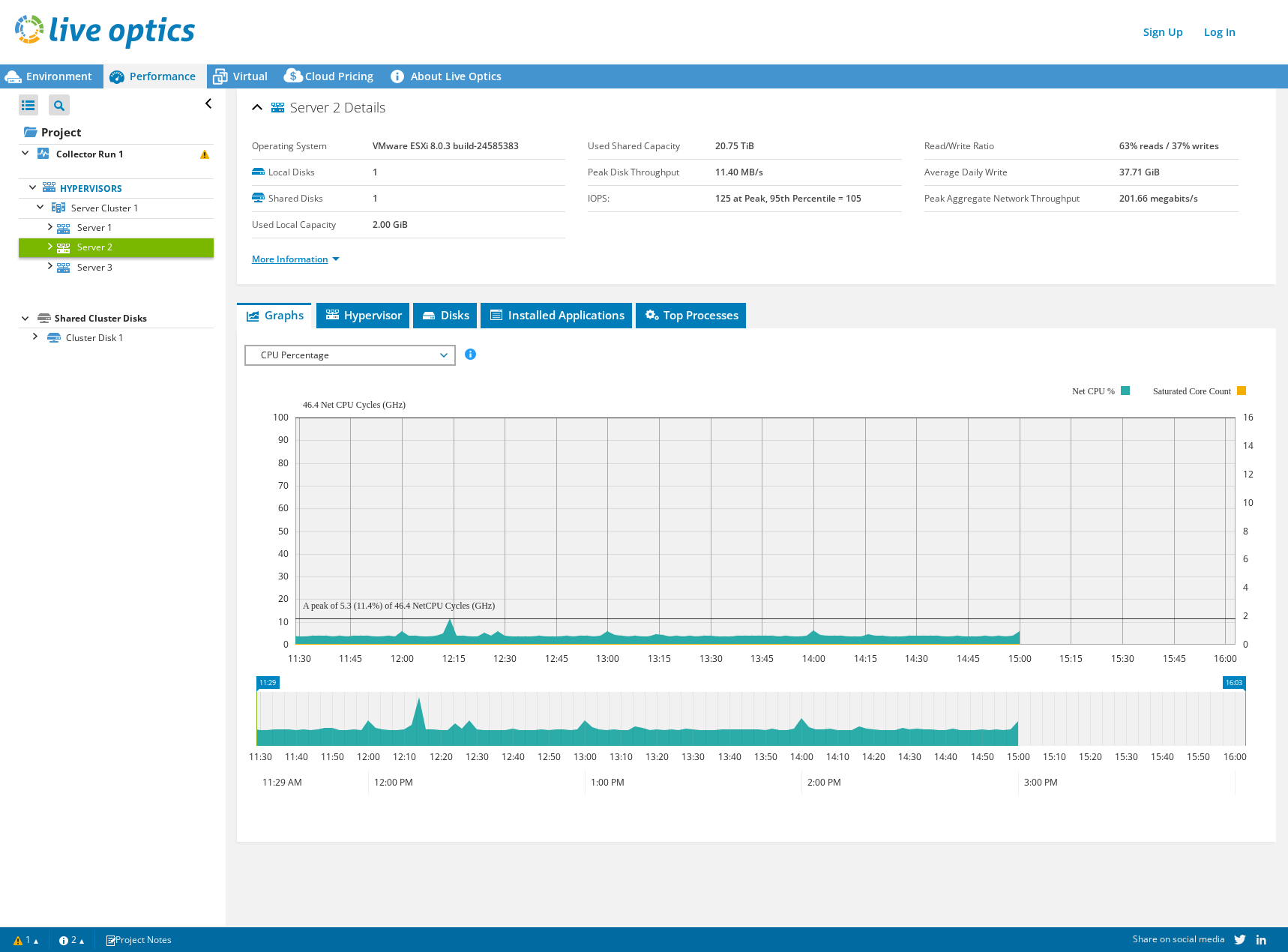
click at [317, 261] on link "More Information" at bounding box center [296, 259] width 87 height 12
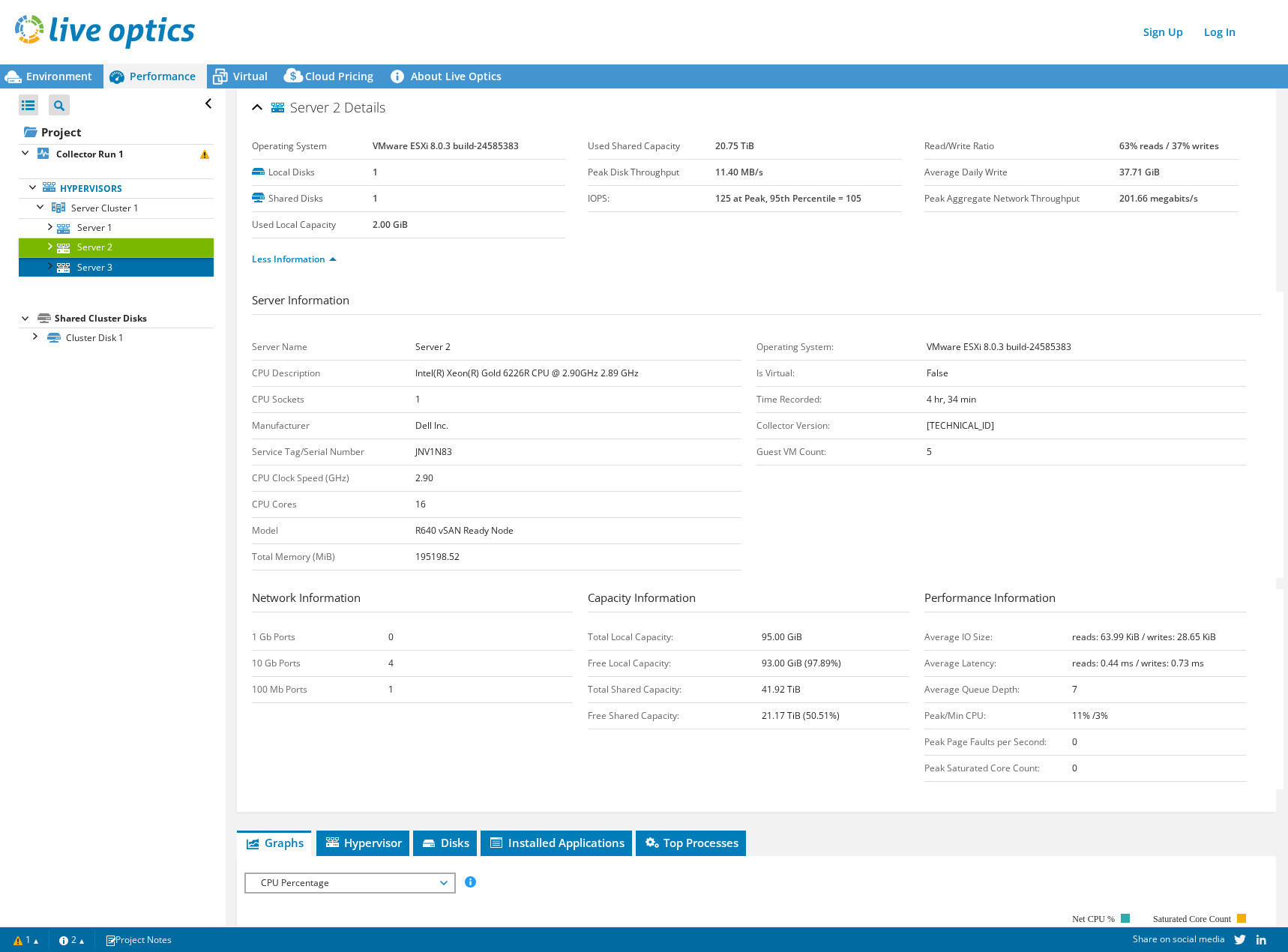
click at [124, 257] on link "Server 3" at bounding box center [116, 267] width 195 height 20
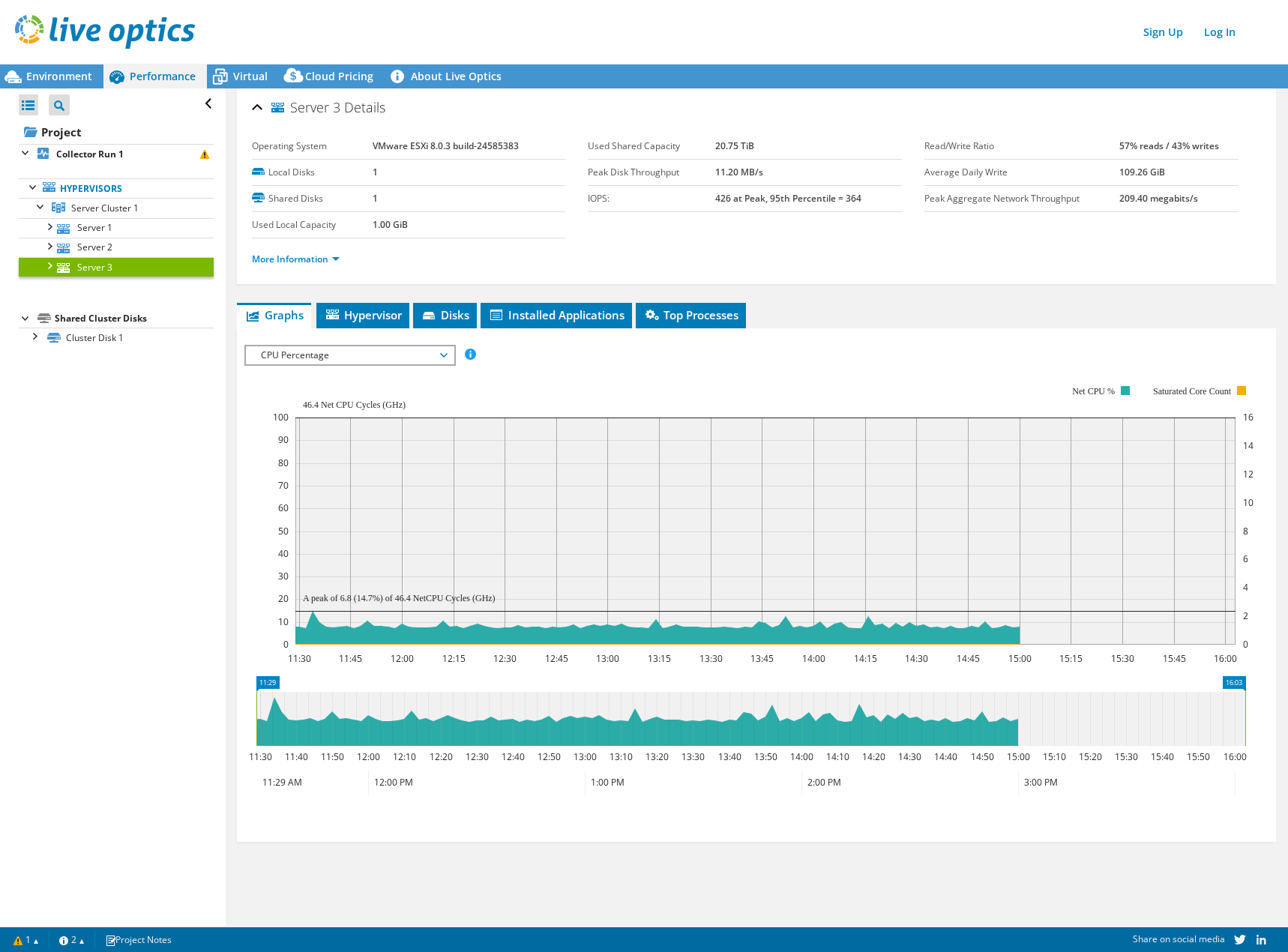
click at [295, 266] on li "More Information" at bounding box center [300, 259] width 96 height 16
click at [299, 259] on link "More Information" at bounding box center [296, 259] width 87 height 12
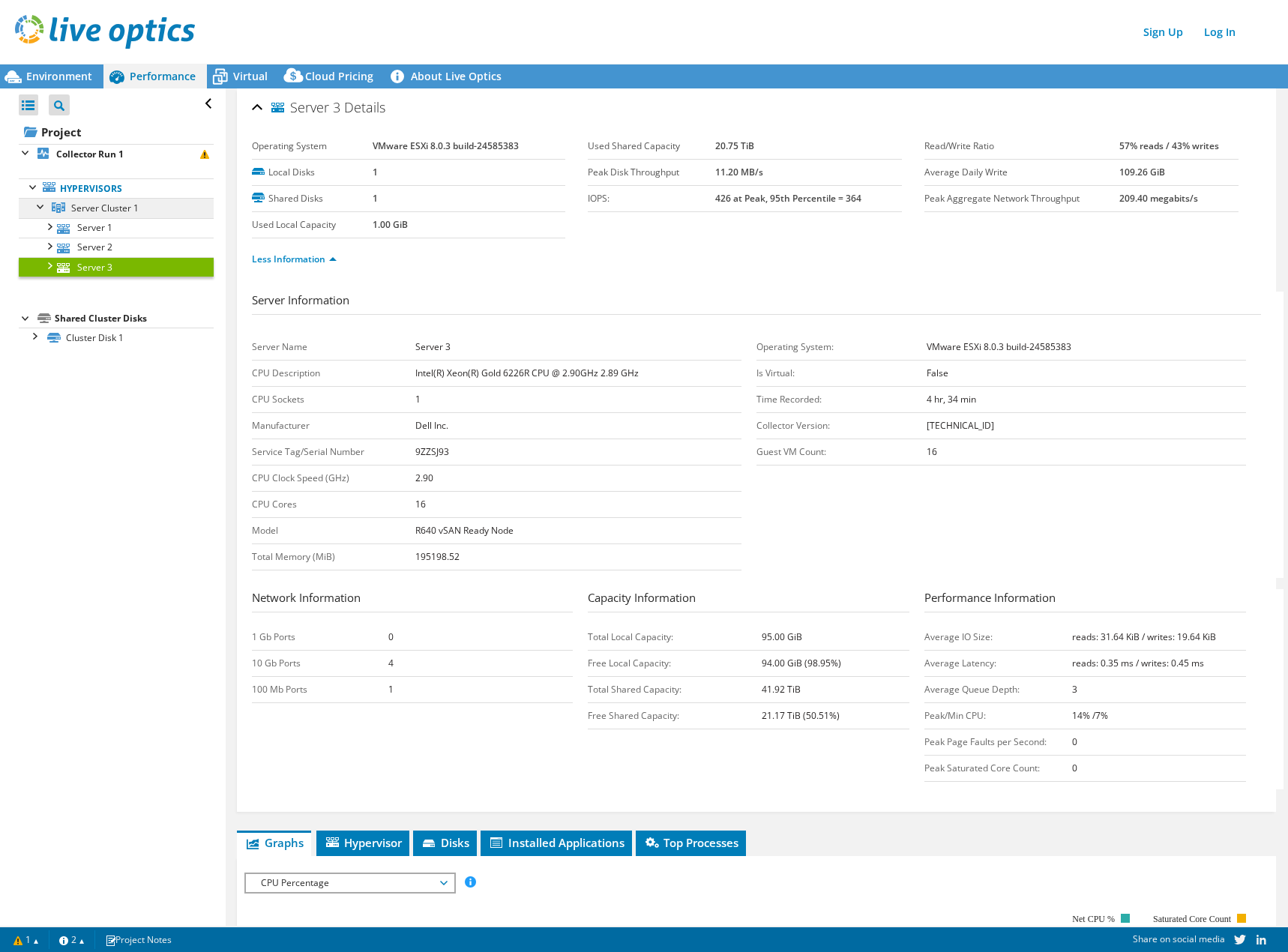
click at [119, 208] on span "Server Cluster 1" at bounding box center [105, 208] width 68 height 12
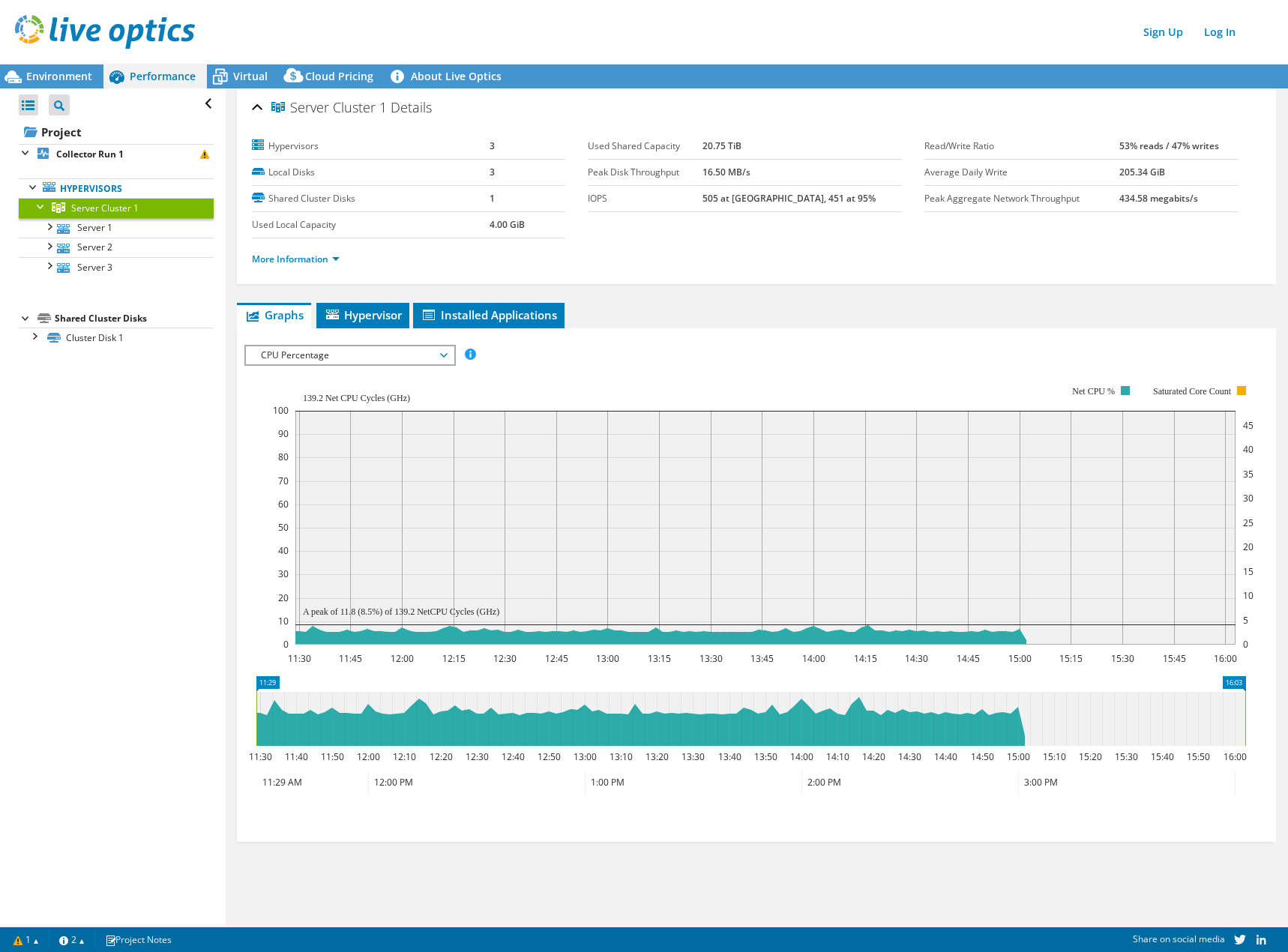
click at [347, 345] on div "CPU Percentage IOPS Disk Throughput IO Size Latency Queue Depth CPU Percentage …" at bounding box center [349, 356] width 211 height 21
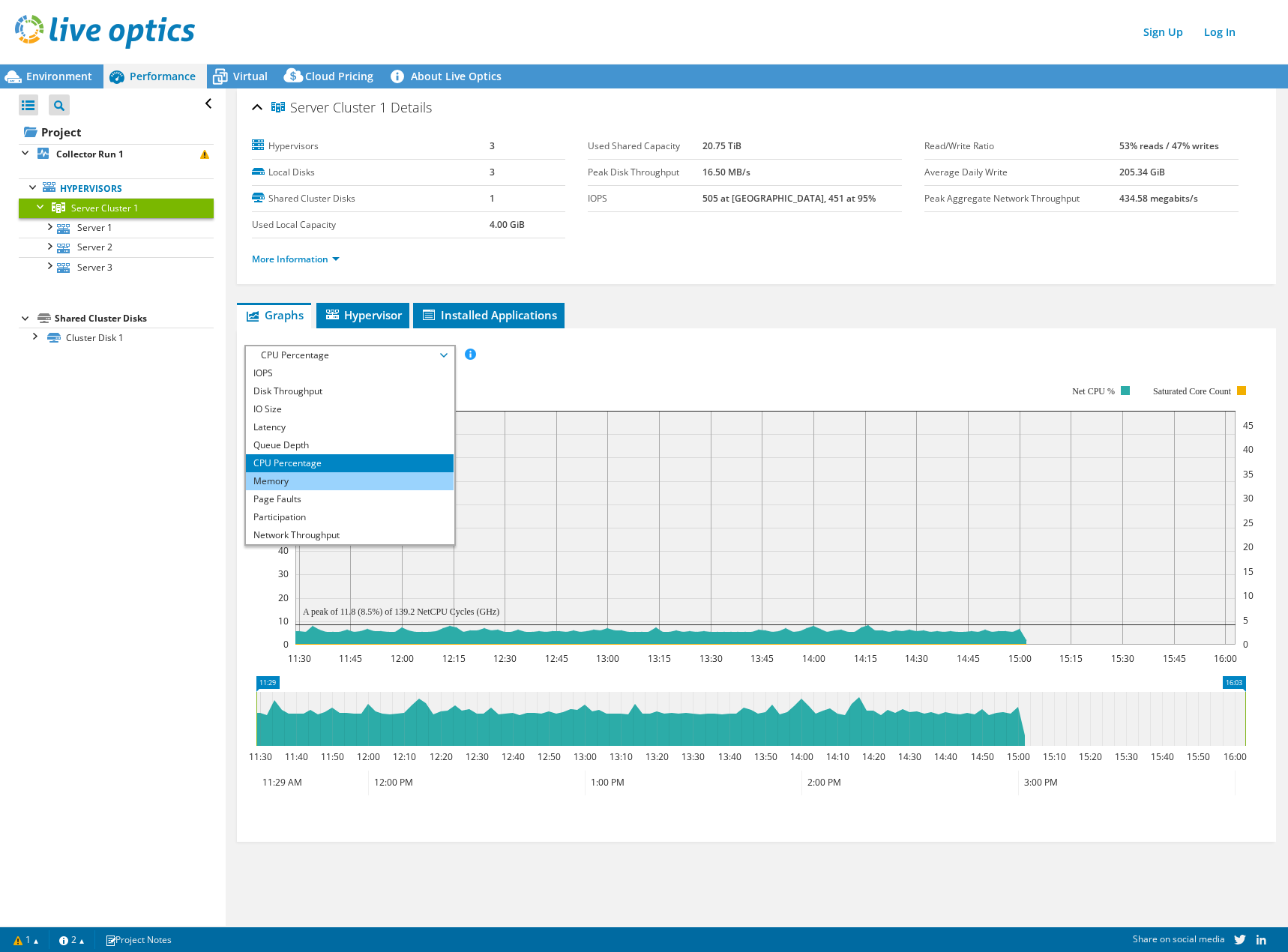
click at [326, 479] on li "Memory" at bounding box center [349, 481] width 208 height 18
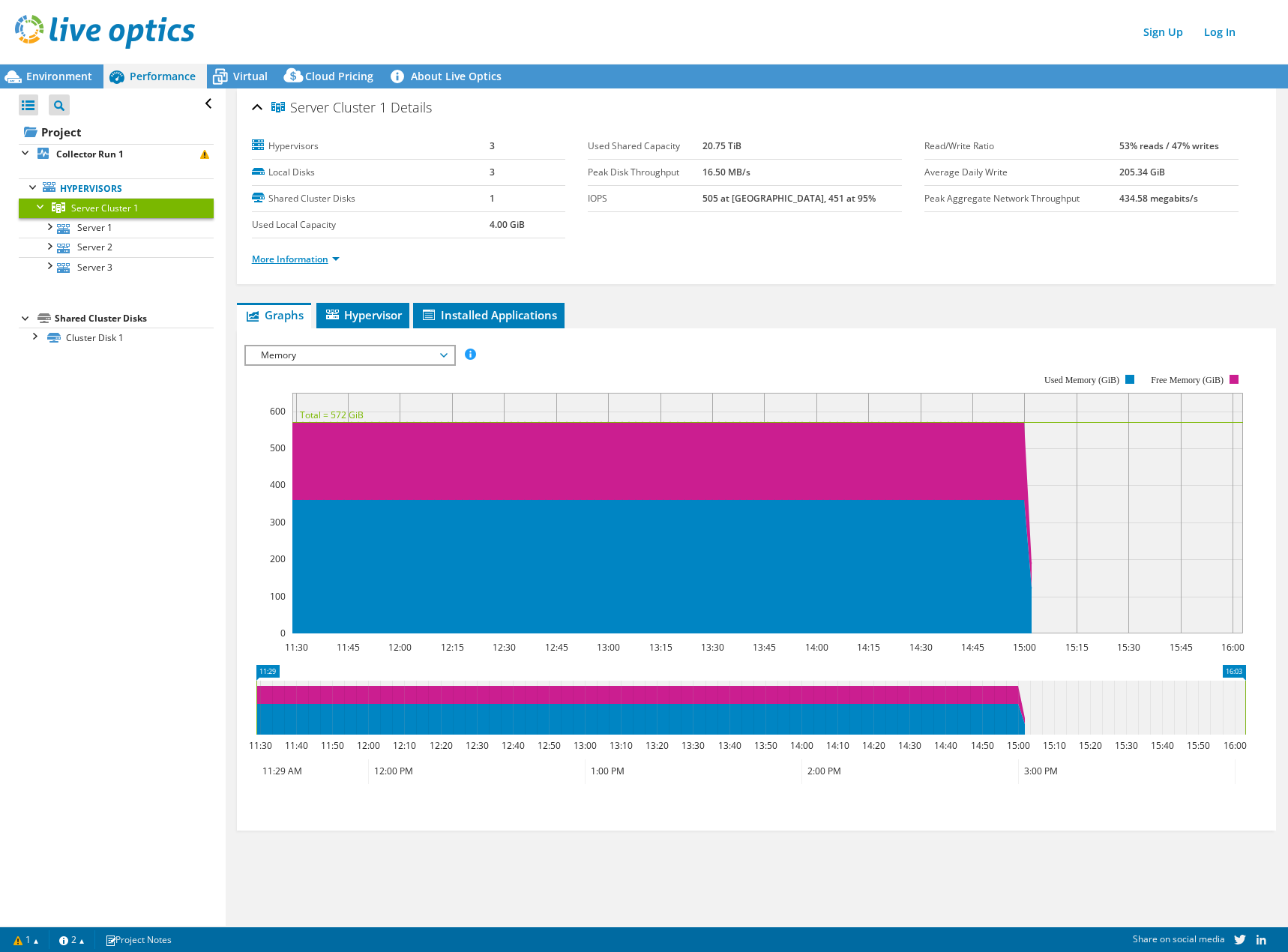
click at [269, 256] on link "More Information" at bounding box center [296, 259] width 87 height 12
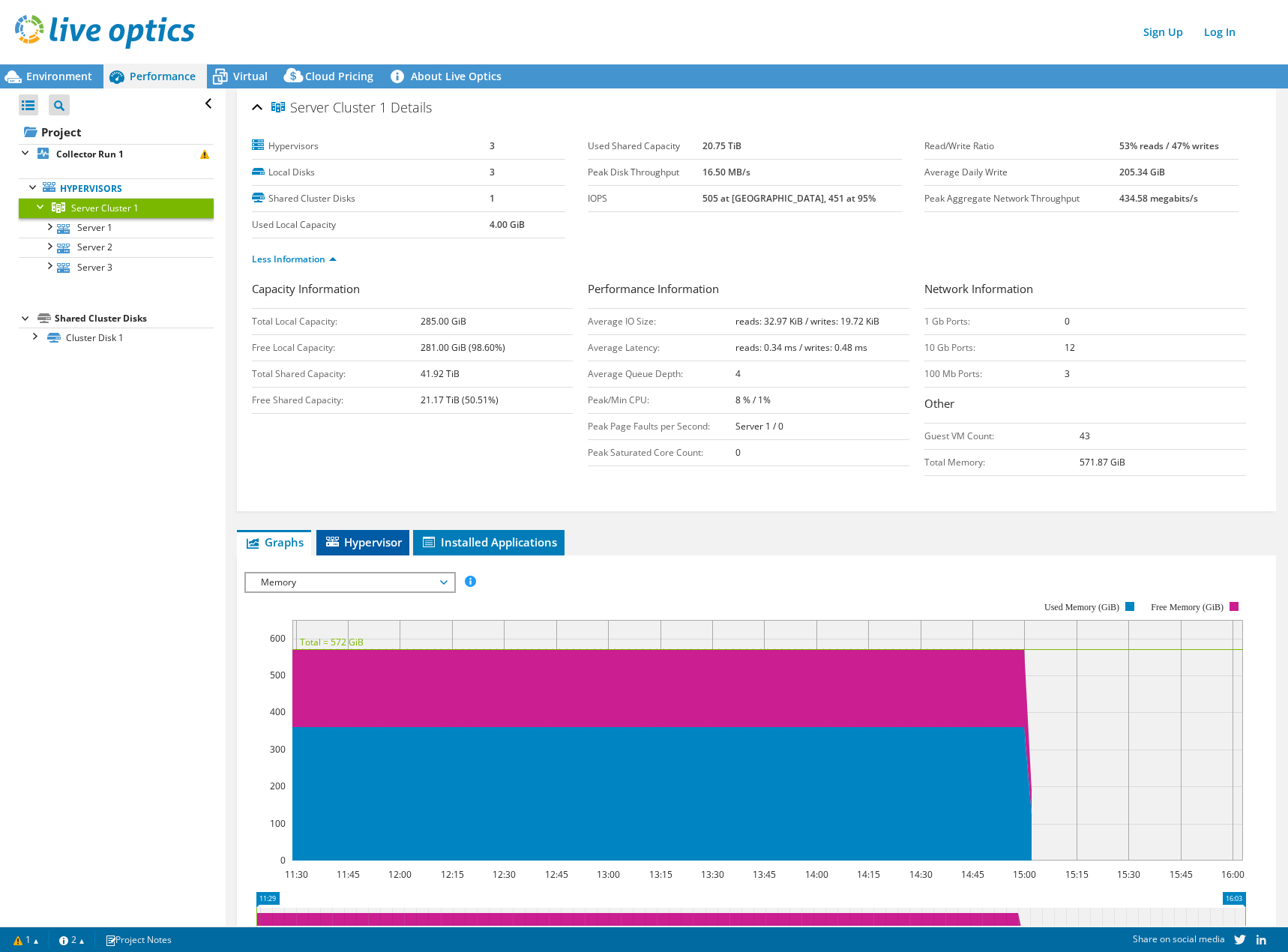
click at [381, 535] on span "Hypervisor" at bounding box center [362, 542] width 78 height 15
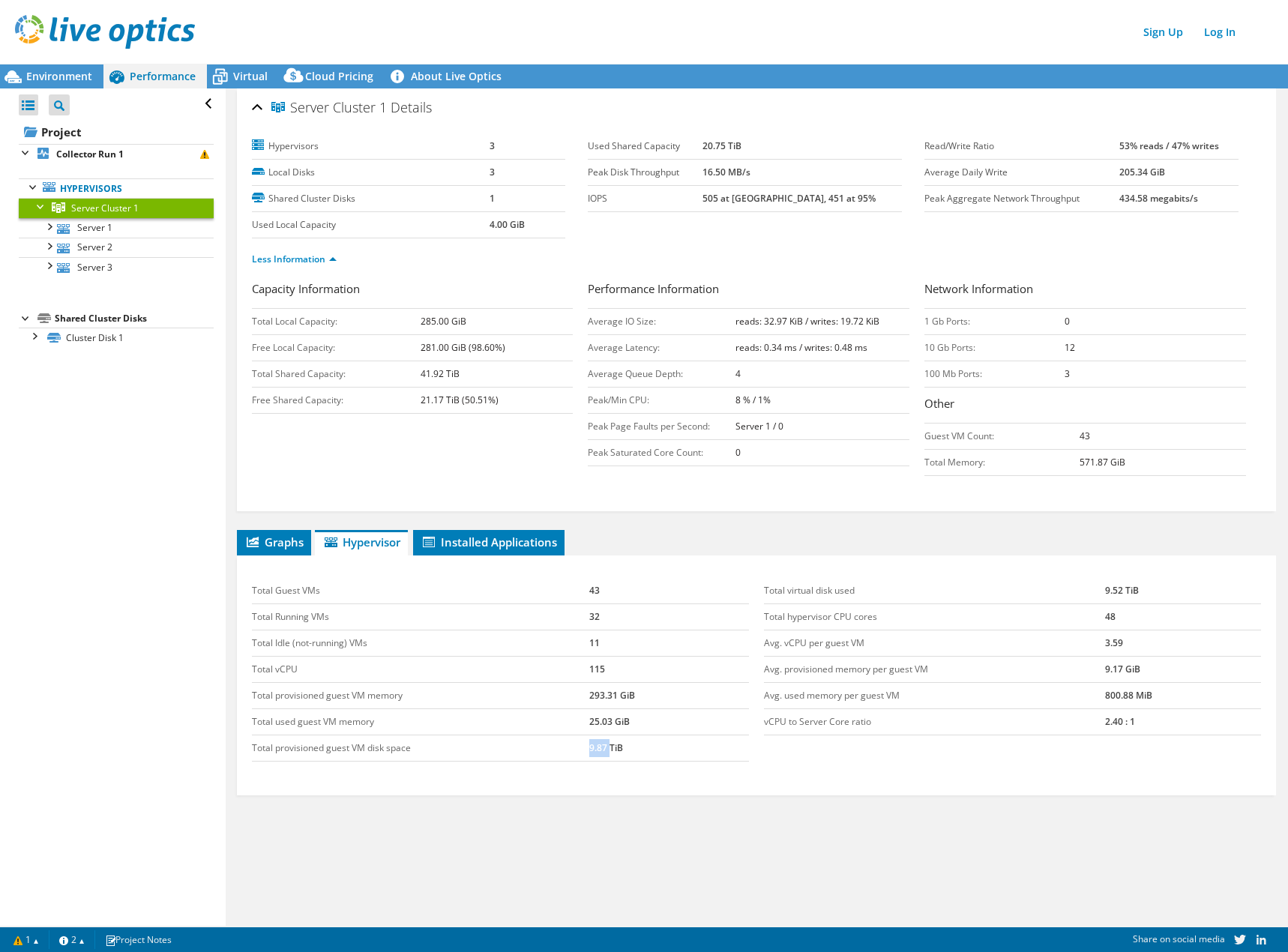
drag, startPoint x: 595, startPoint y: 746, endPoint x: 610, endPoint y: 746, distance: 15.0
click at [609, 746] on tr "Total provisioned guest VM disk space 9.87 TiB" at bounding box center [500, 748] width 496 height 26
click at [267, 534] on li "Graphs" at bounding box center [274, 542] width 74 height 26
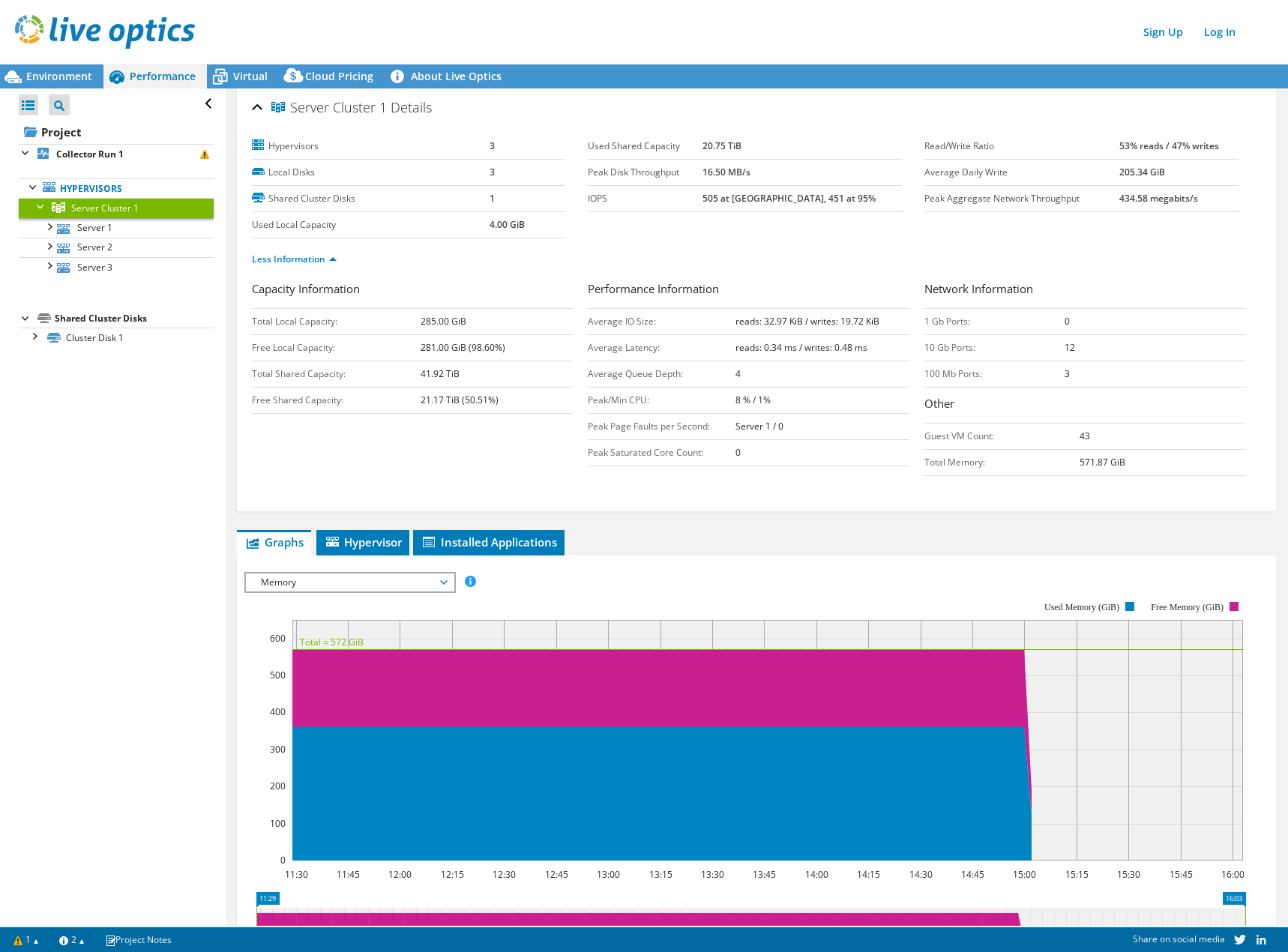
click at [311, 595] on rect at bounding box center [744, 731] width 1001 height 300
click at [312, 591] on div "Memory IOPS Disk Throughput IO Size Latency Queue Depth CPU Percentage Memory P…" at bounding box center [349, 583] width 211 height 21
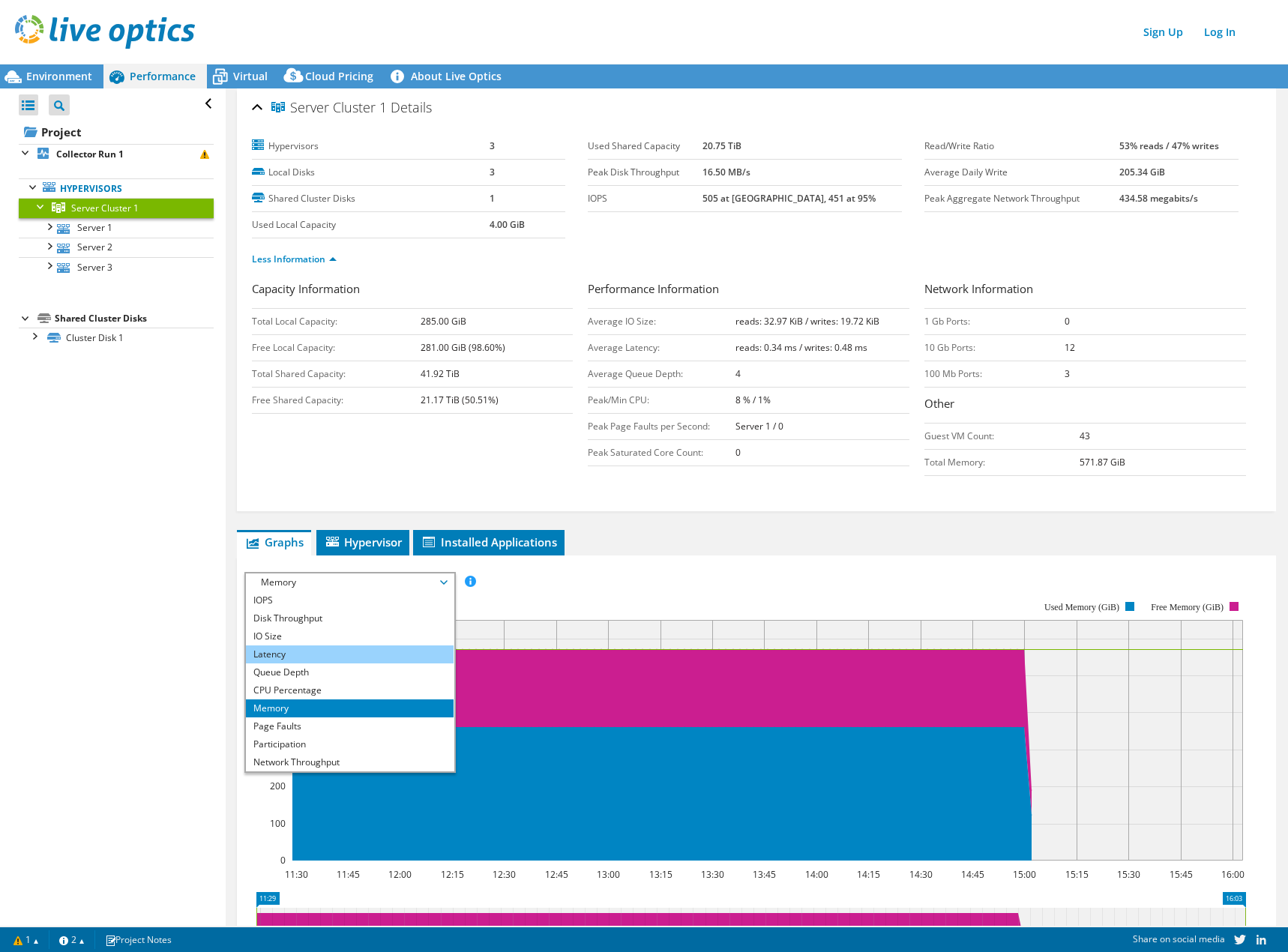
click at [298, 652] on li "Latency" at bounding box center [349, 654] width 208 height 18
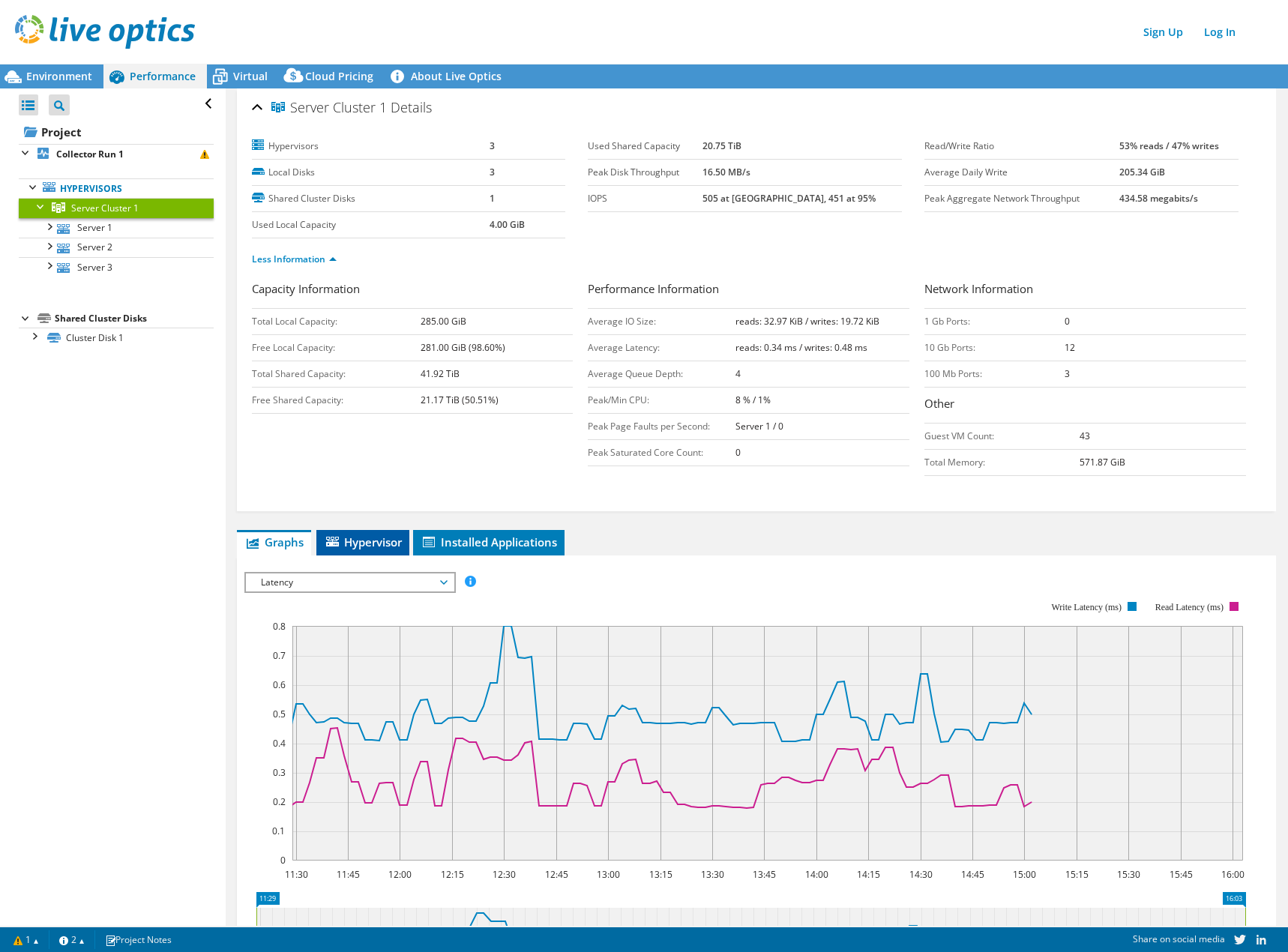
click at [348, 531] on li "Hypervisor" at bounding box center [363, 542] width 93 height 26
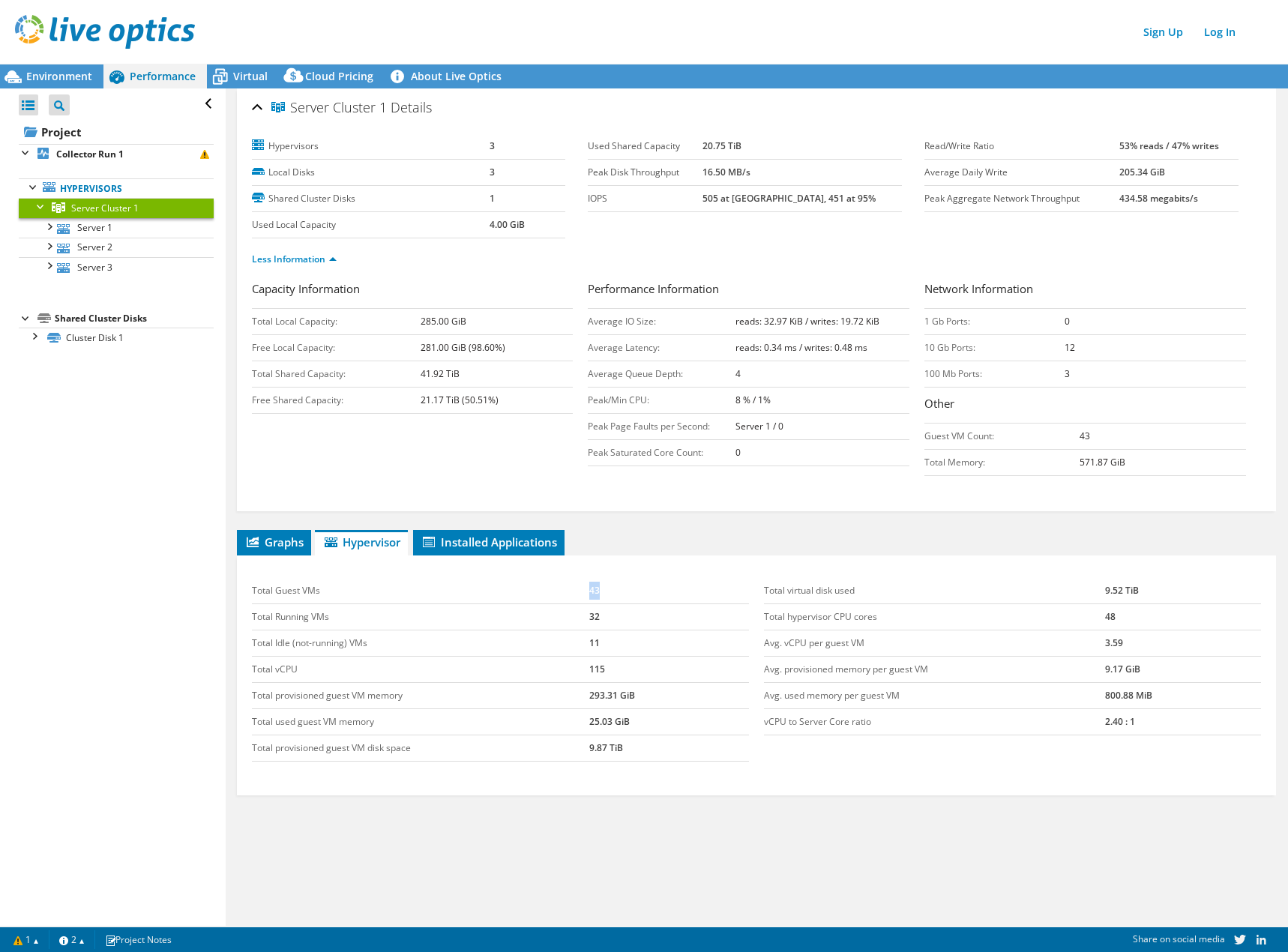
drag, startPoint x: 599, startPoint y: 597, endPoint x: 572, endPoint y: 596, distance: 27.0
click at [572, 596] on tr "Total Guest VMs 43" at bounding box center [500, 590] width 496 height 26
click at [81, 742] on div "Open All Close All Project Tree Filter Project Collector Run 1" at bounding box center [112, 506] width 225 height 837
drag, startPoint x: 737, startPoint y: 198, endPoint x: 841, endPoint y: 198, distance: 104.0
click at [841, 198] on td "505 at [GEOGRAPHIC_DATA], 451 at 95%" at bounding box center [802, 199] width 200 height 26
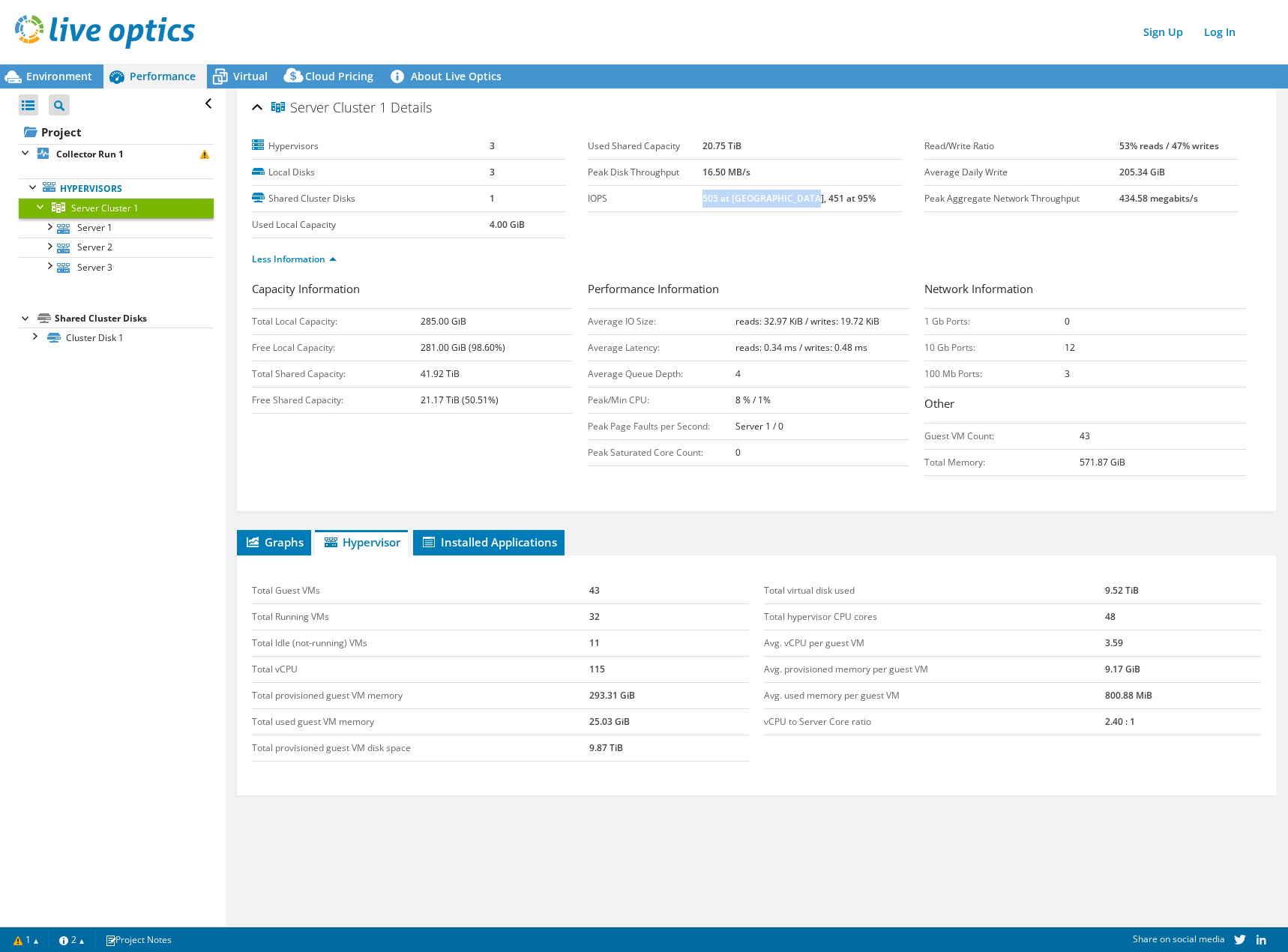
drag, startPoint x: 416, startPoint y: 374, endPoint x: 464, endPoint y: 374, distance: 48.0
click at [464, 374] on tr "Total Shared Capacity: 41.92 TiB" at bounding box center [413, 373] width 322 height 26
